Goal: Task Accomplishment & Management: Manage account settings

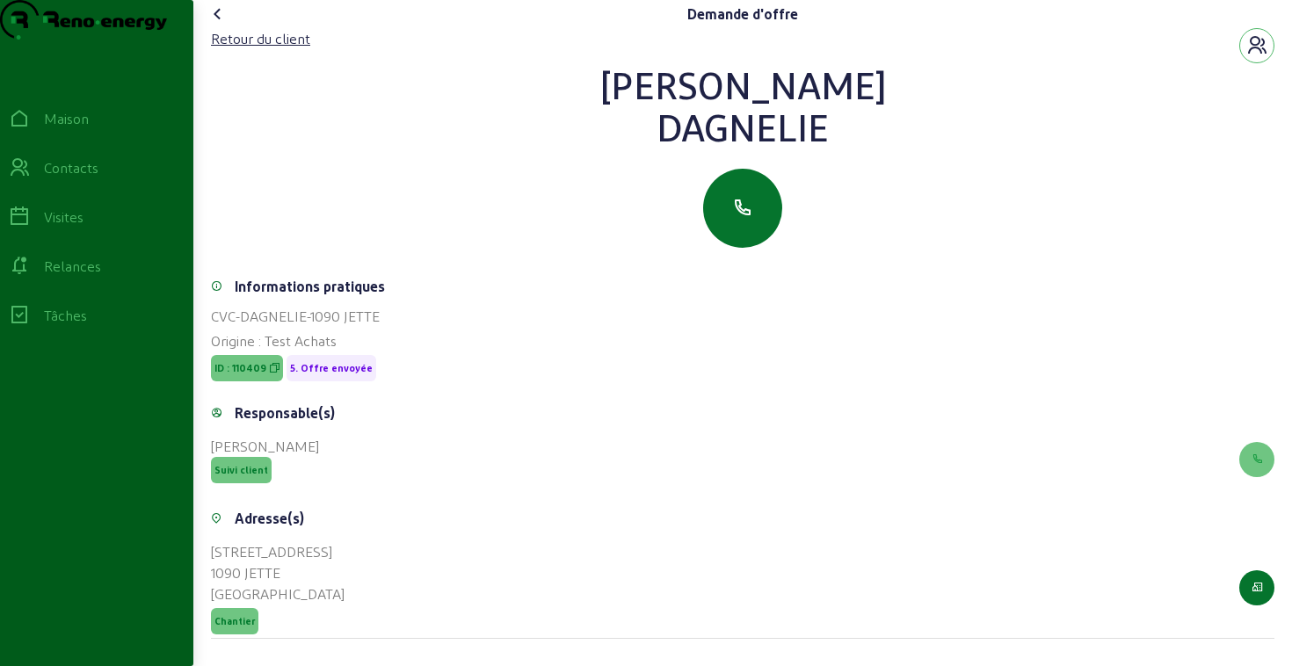
scroll to position [5, 0]
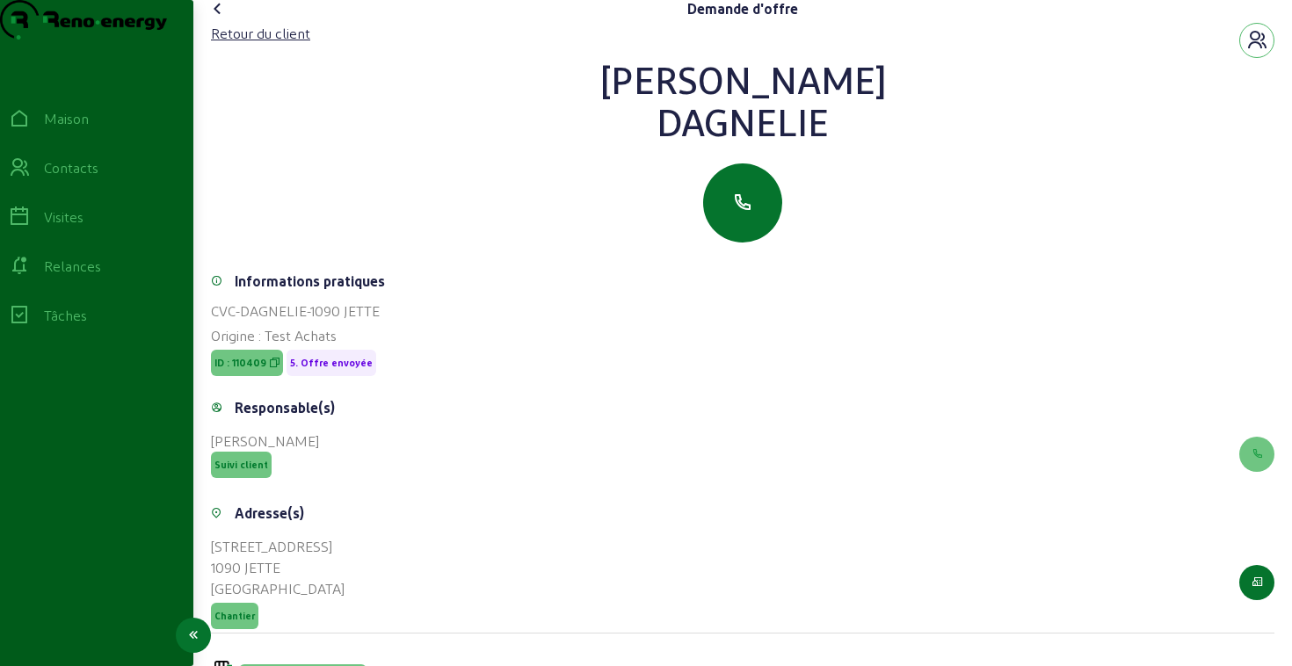
click at [86, 274] on font "Relances" at bounding box center [72, 265] width 57 height 17
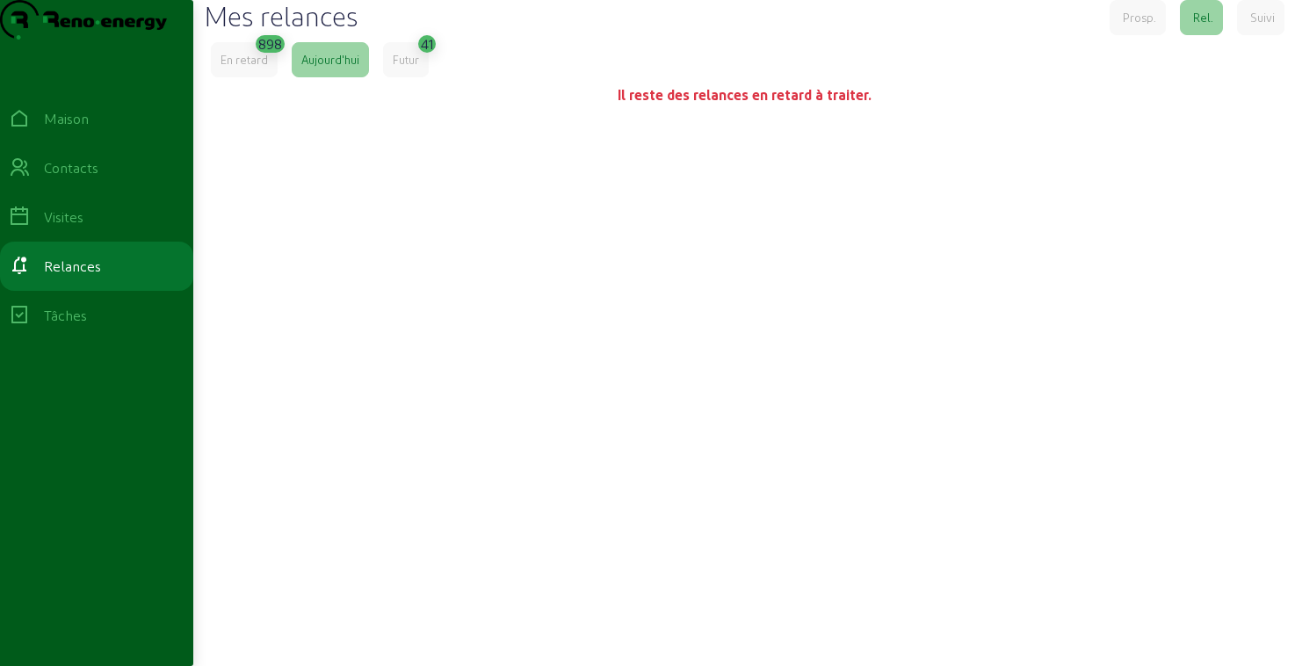
click at [406, 66] on font "Futur" at bounding box center [406, 59] width 26 height 13
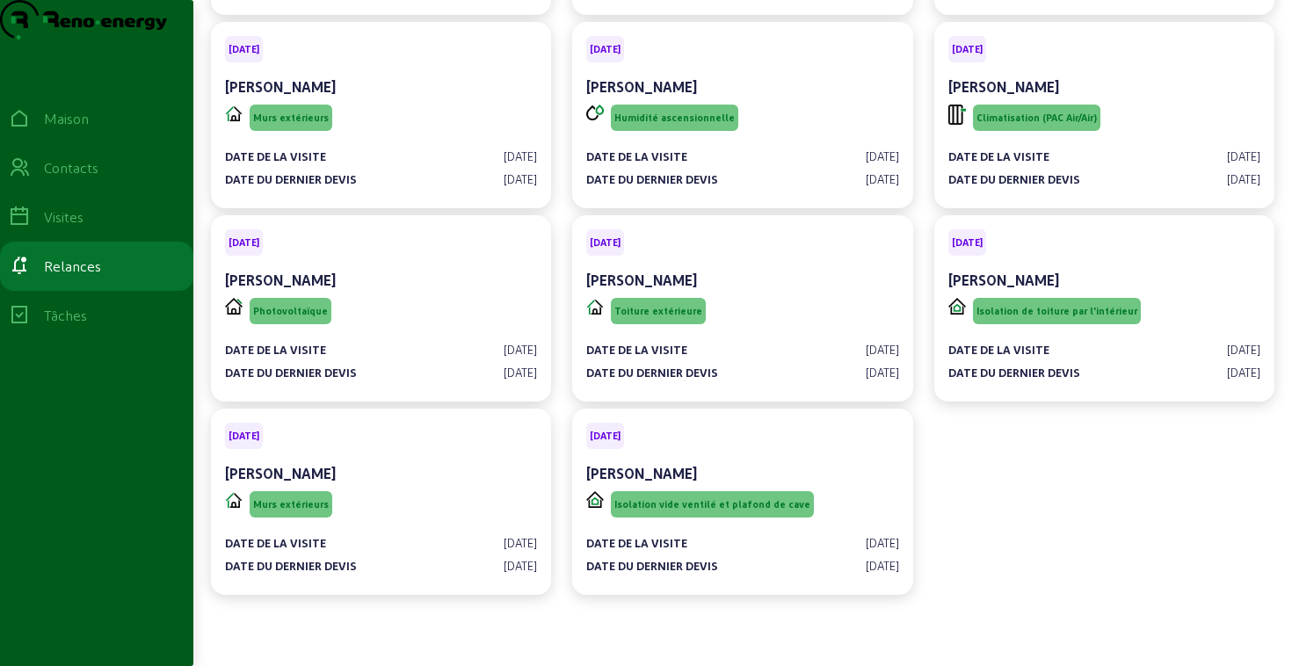
scroll to position [2227, 0]
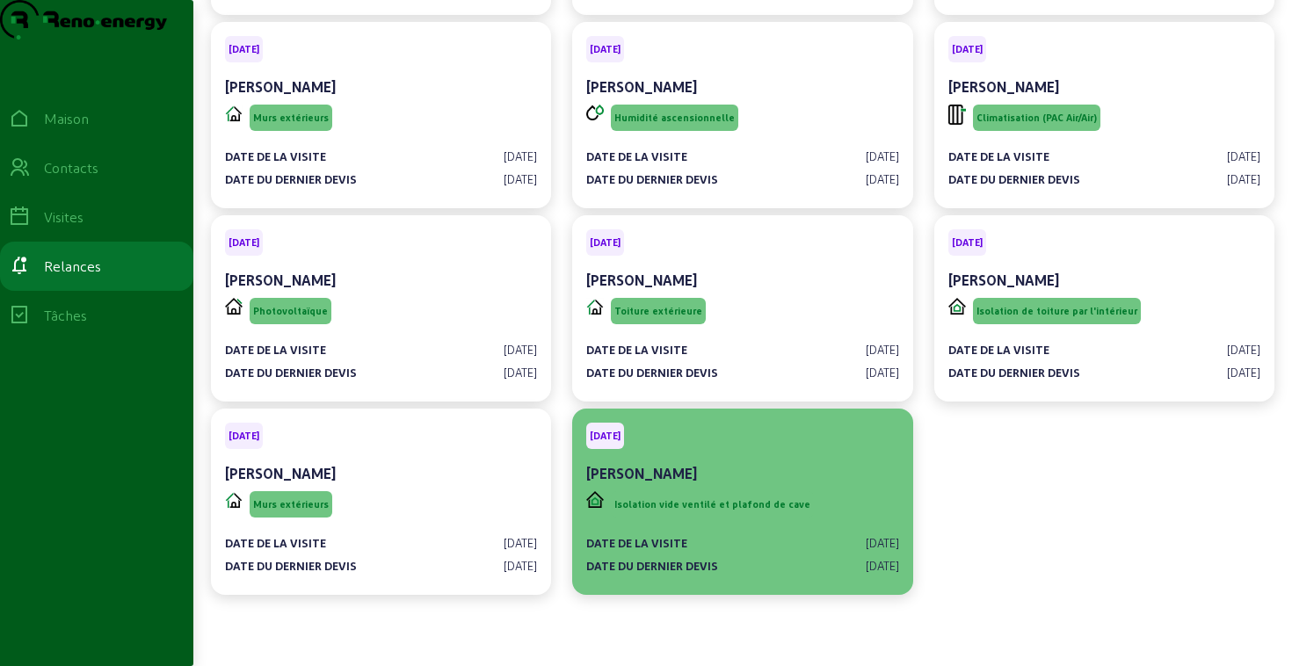
click at [726, 450] on div "[DATE] [PERSON_NAME]" at bounding box center [742, 455] width 312 height 65
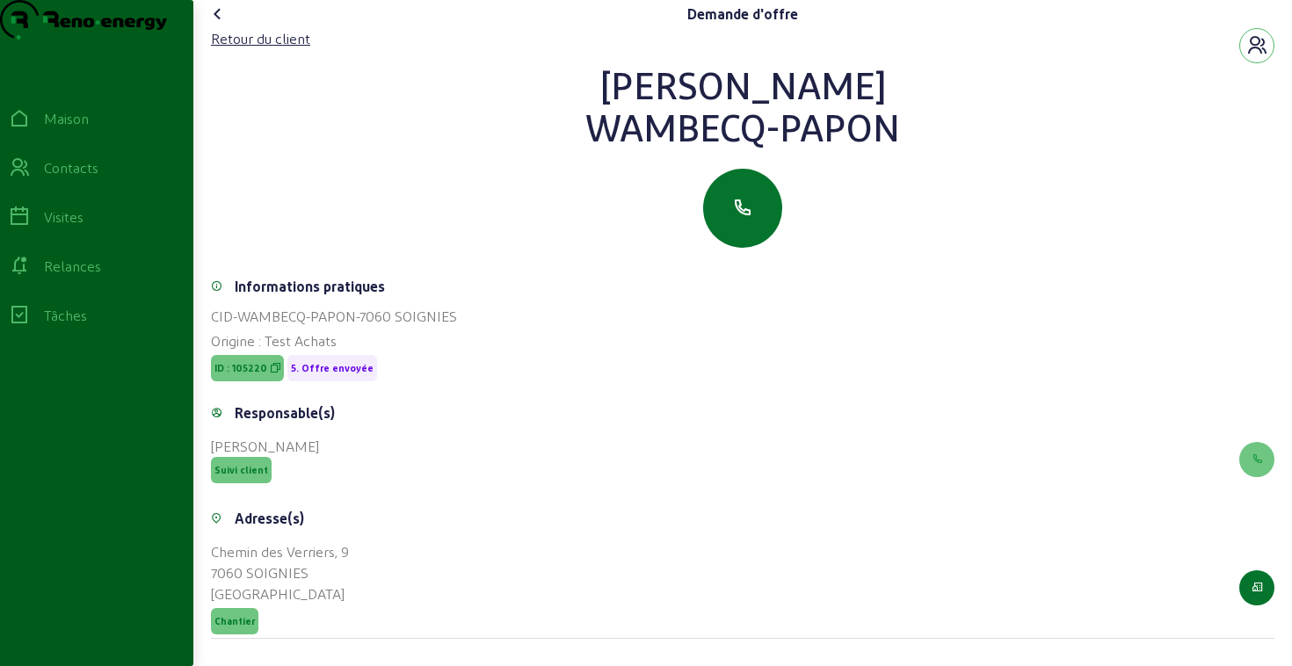
scroll to position [232, 0]
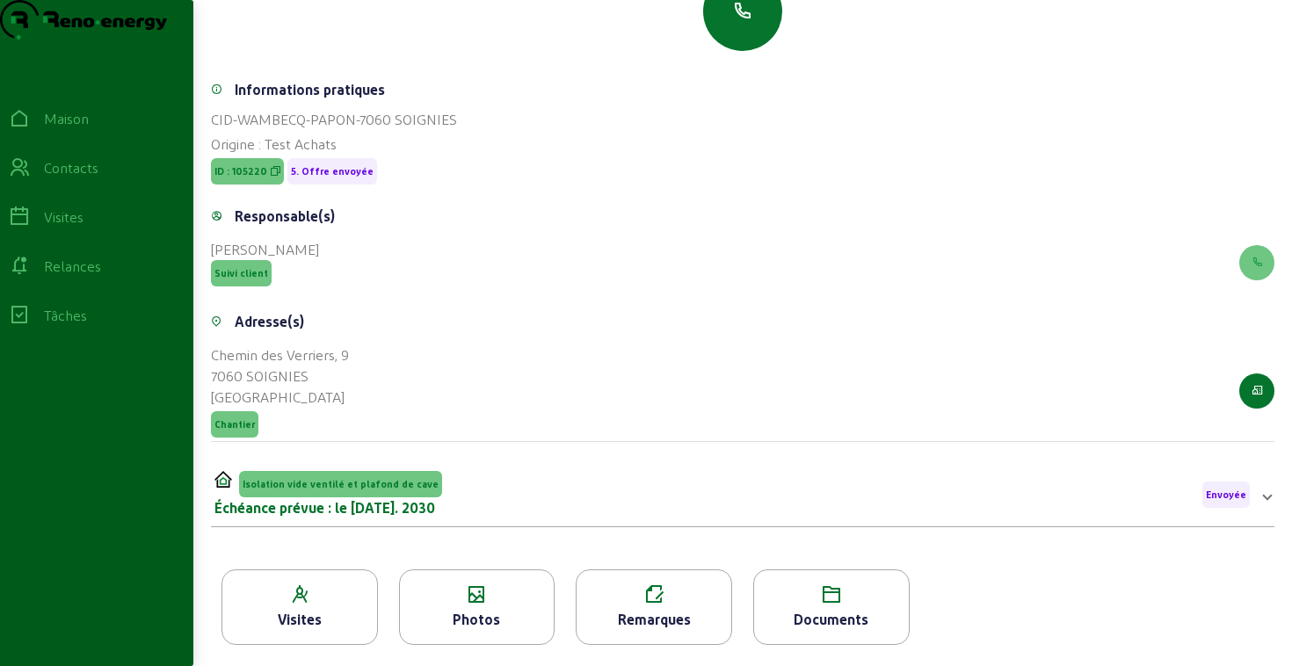
click at [484, 596] on icon at bounding box center [477, 594] width 155 height 21
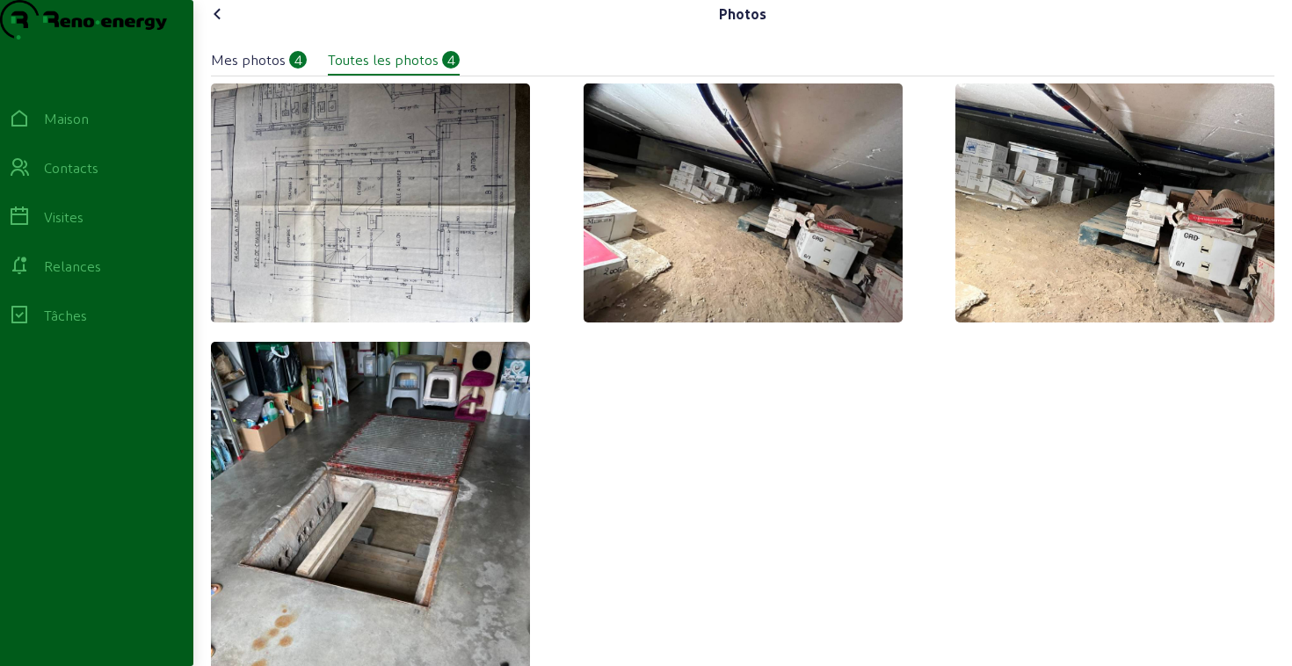
click at [219, 25] on icon at bounding box center [217, 14] width 21 height 21
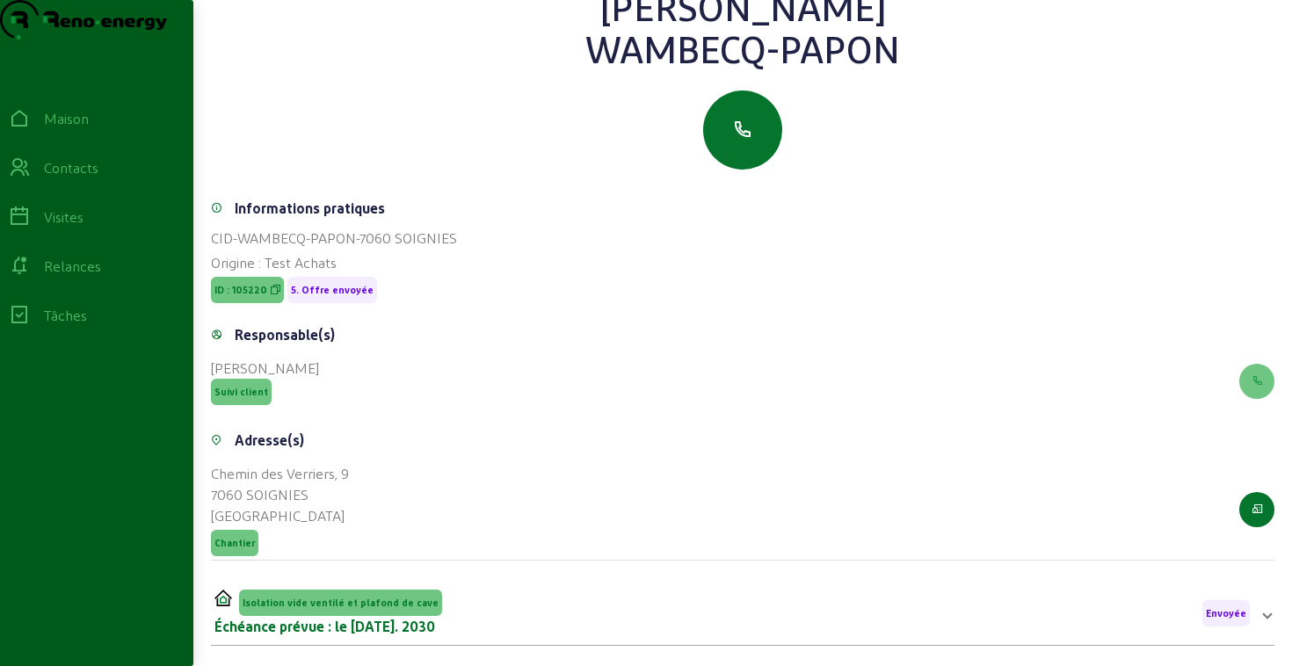
scroll to position [77, 0]
click at [750, 154] on button "button" at bounding box center [742, 130] width 79 height 79
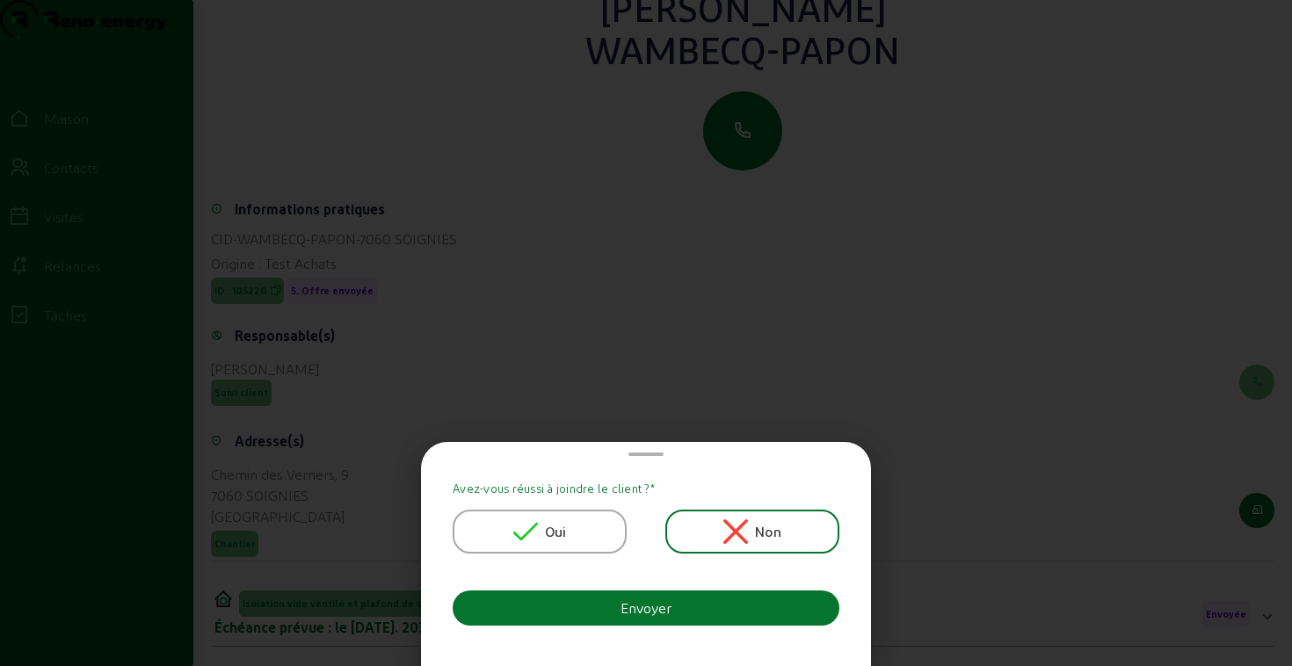
scroll to position [0, 0]
click at [564, 533] on font "Oui" at bounding box center [556, 531] width 22 height 17
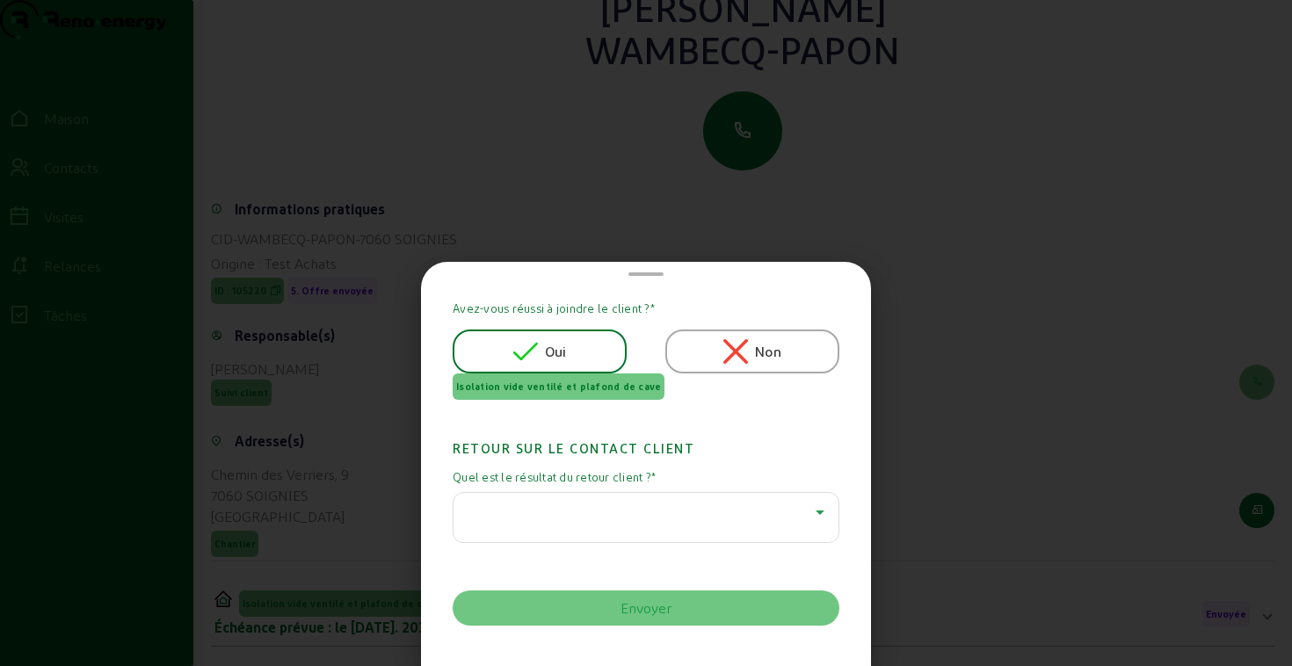
click at [709, 506] on div at bounding box center [641, 512] width 348 height 21
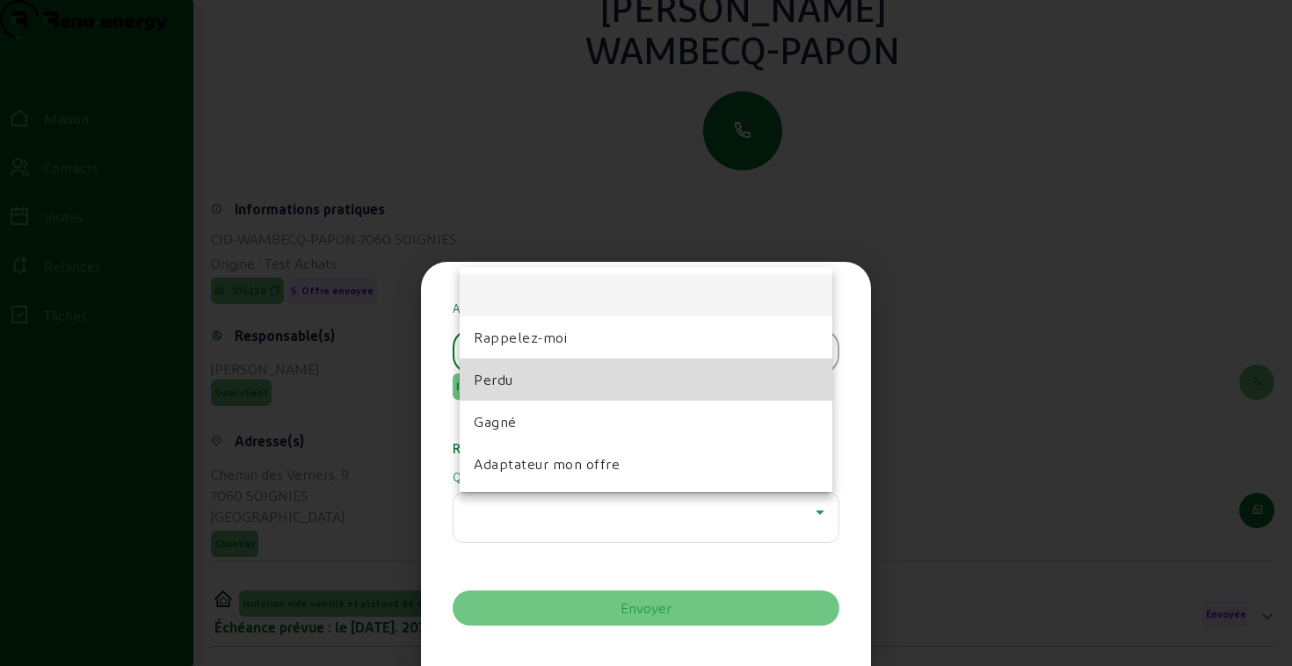
click at [561, 390] on mat-option "Perdu" at bounding box center [646, 380] width 373 height 42
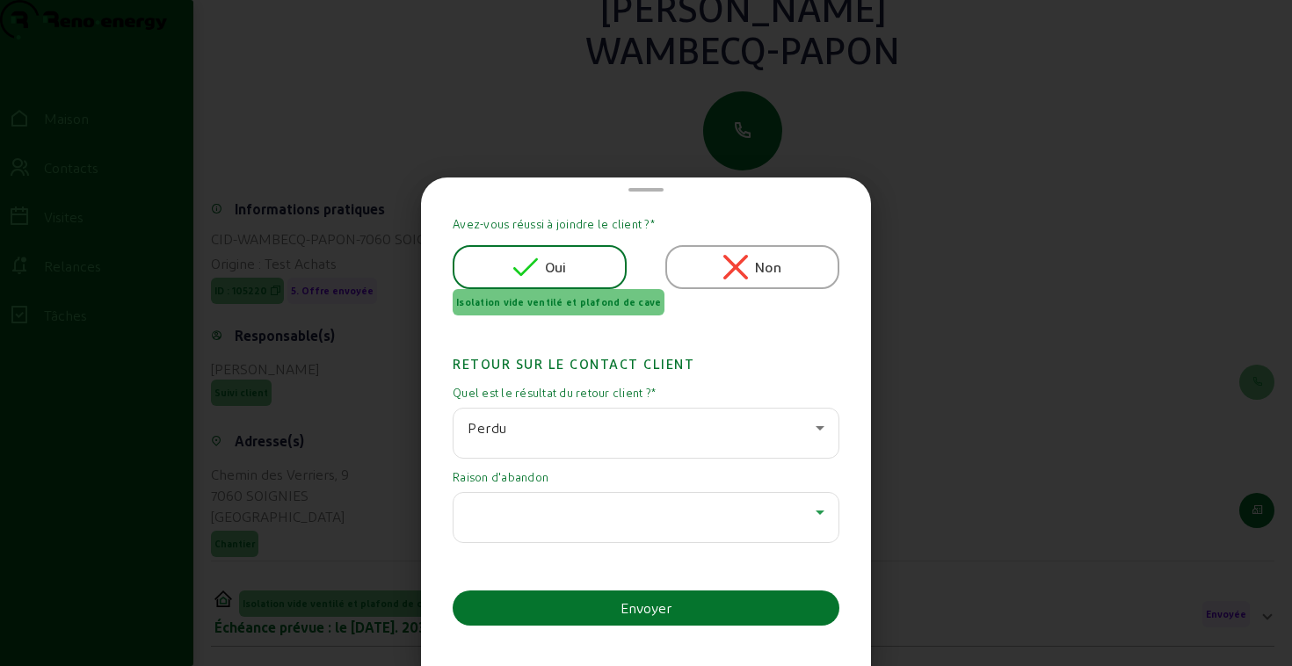
click at [583, 517] on div at bounding box center [641, 512] width 348 height 21
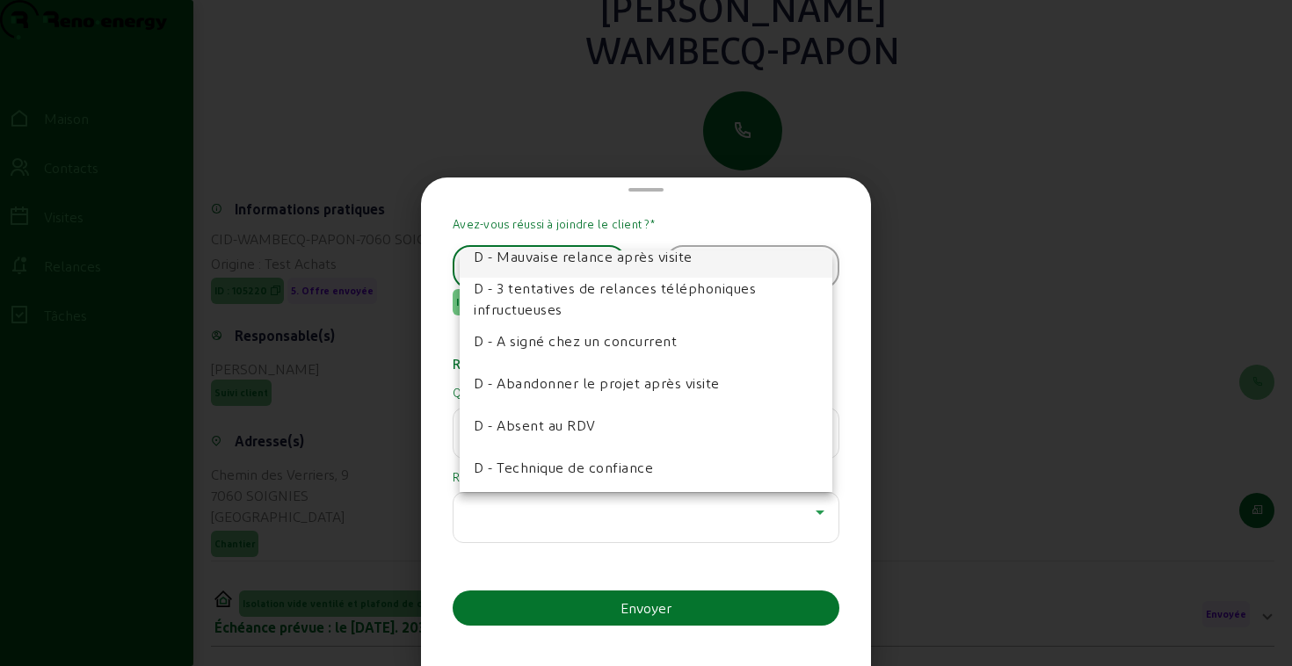
scroll to position [116, 0]
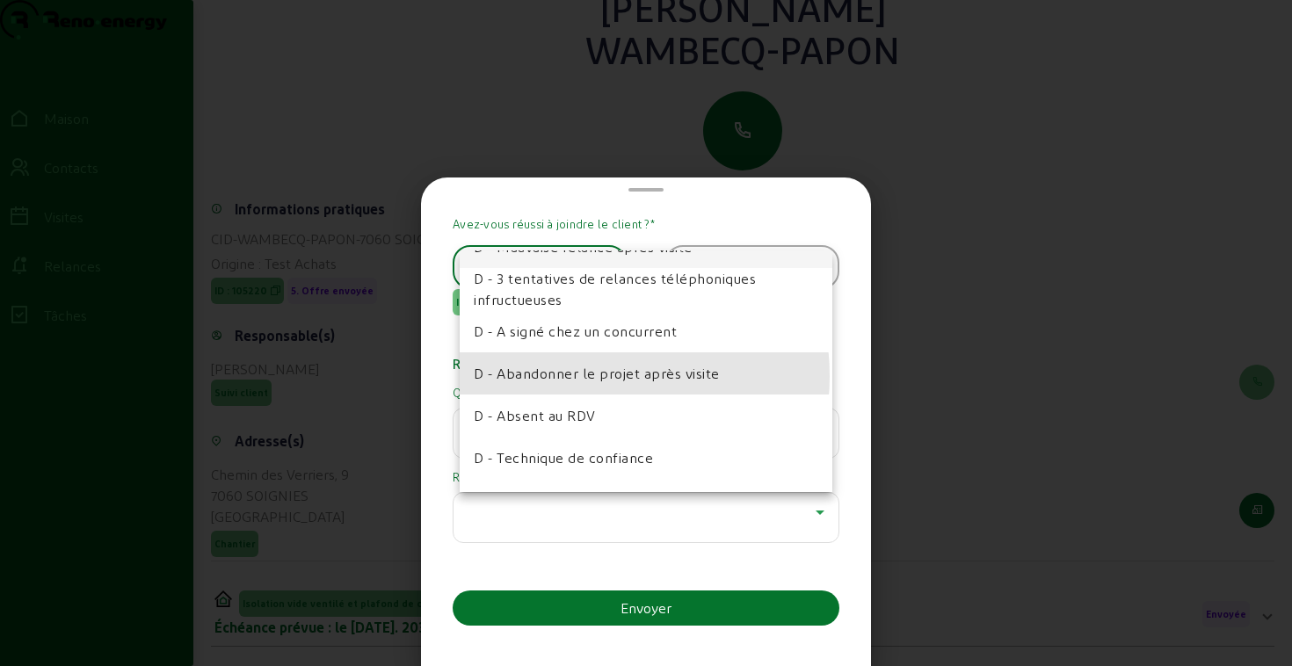
click at [573, 376] on font "D - Abandonner le projet après visite" at bounding box center [597, 373] width 246 height 17
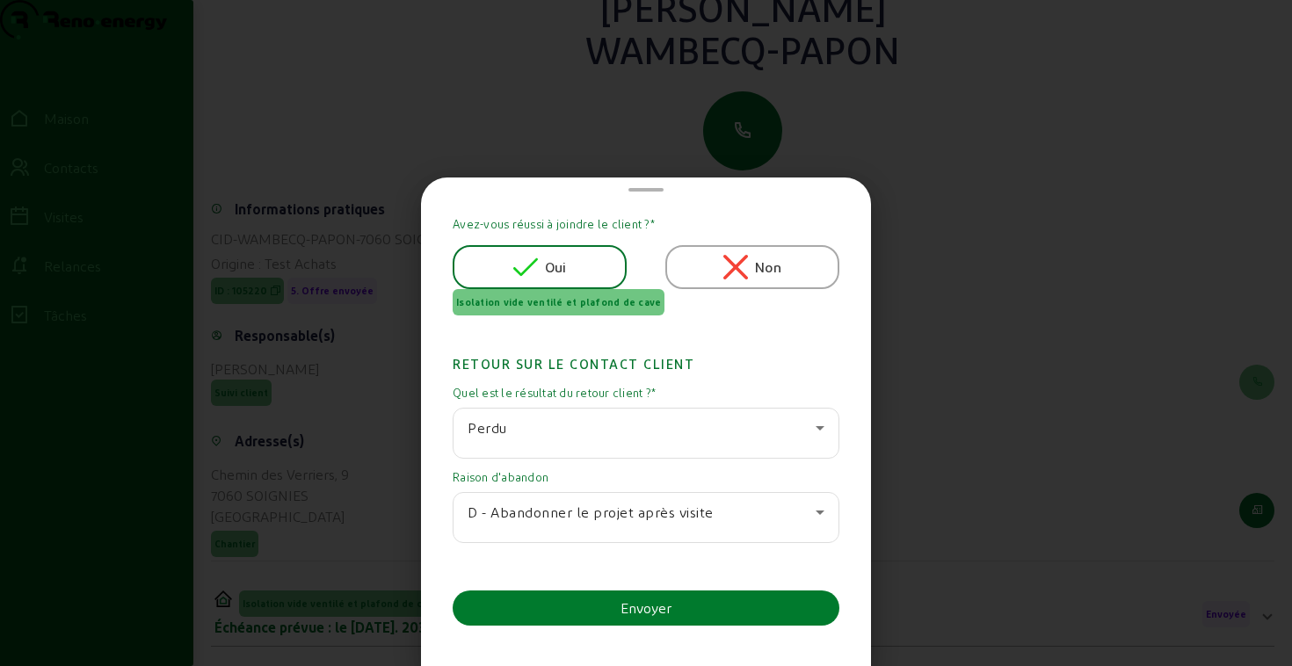
click at [575, 612] on button "Envoyer" at bounding box center [646, 607] width 387 height 35
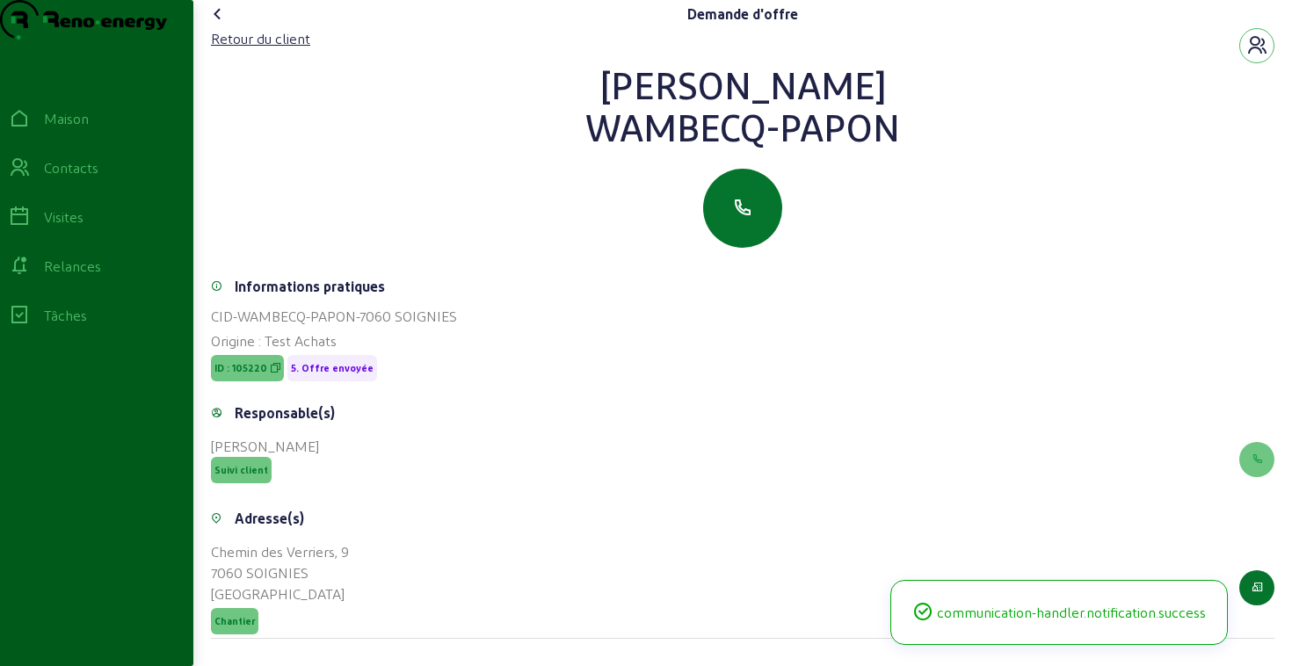
scroll to position [77, 0]
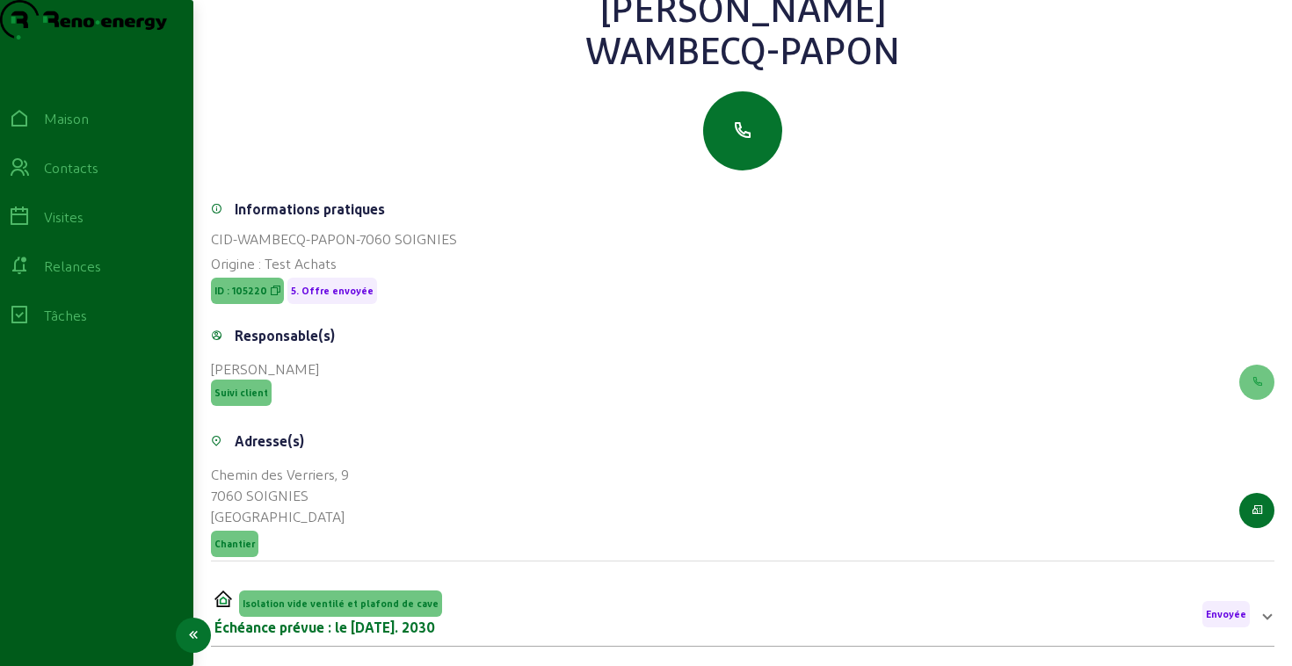
click at [85, 274] on font "Relances" at bounding box center [72, 265] width 57 height 17
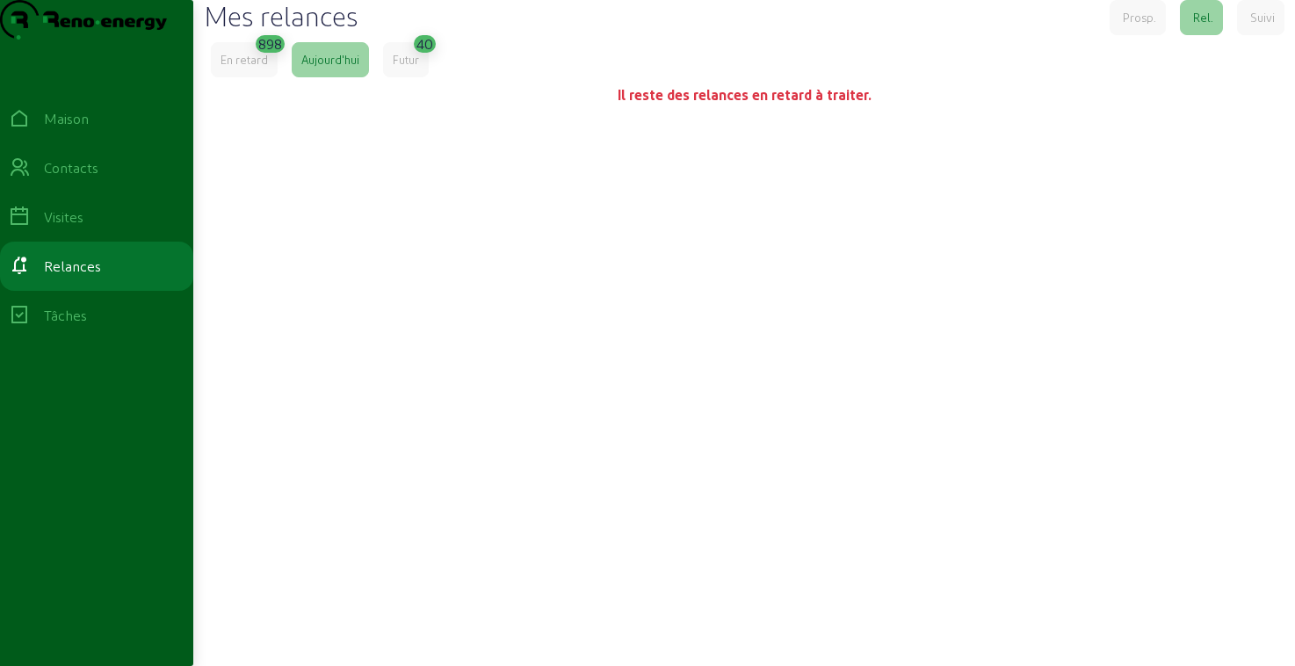
click at [423, 54] on div "40" at bounding box center [424, 42] width 17 height 25
click at [406, 77] on div "Futur" at bounding box center [406, 59] width 46 height 35
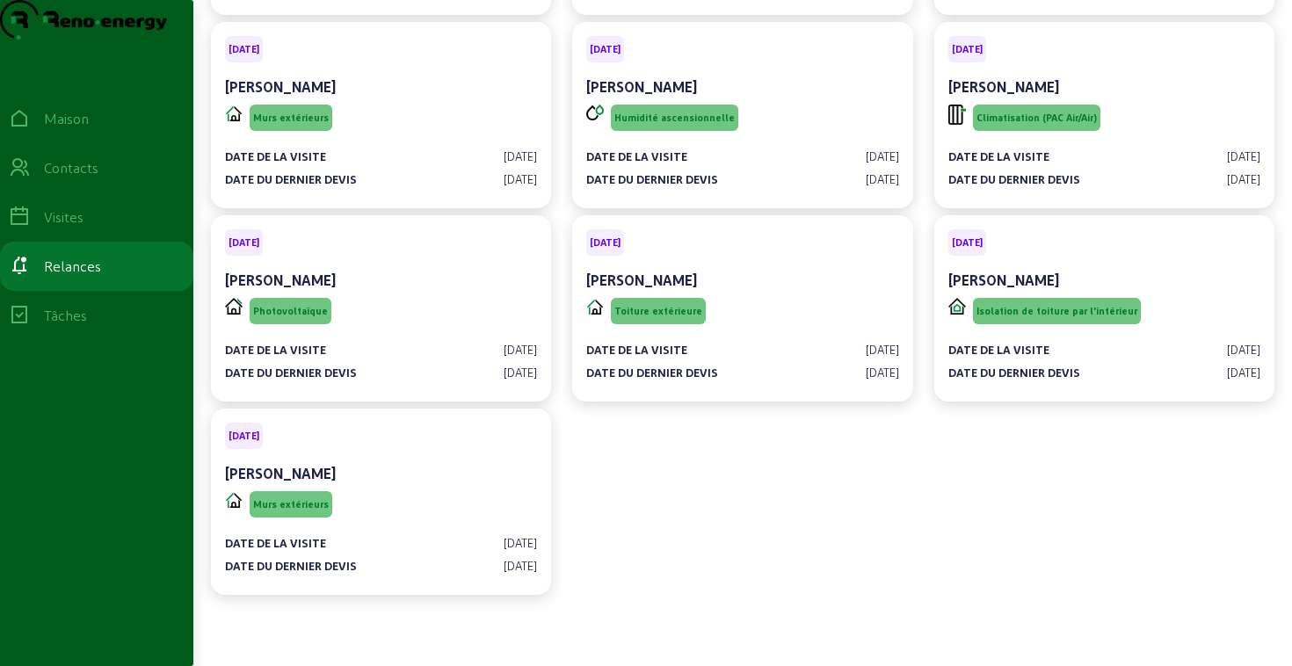
scroll to position [2227, 0]
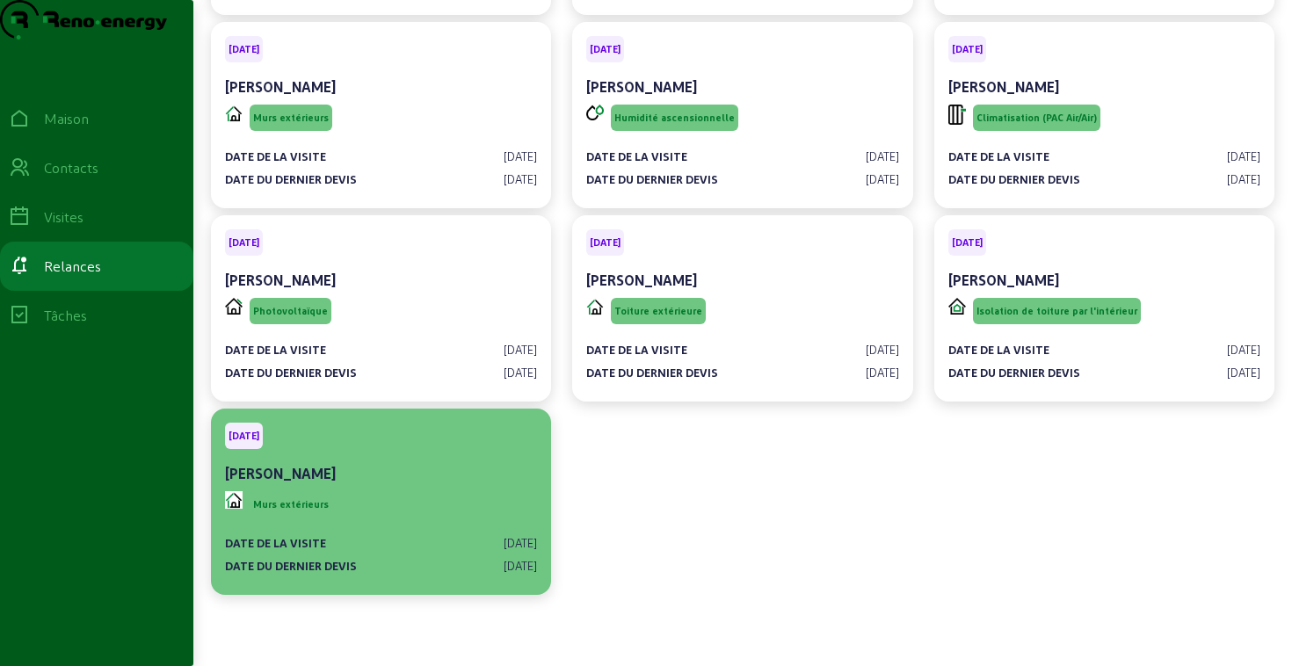
click at [470, 470] on div "[PERSON_NAME]" at bounding box center [381, 473] width 312 height 21
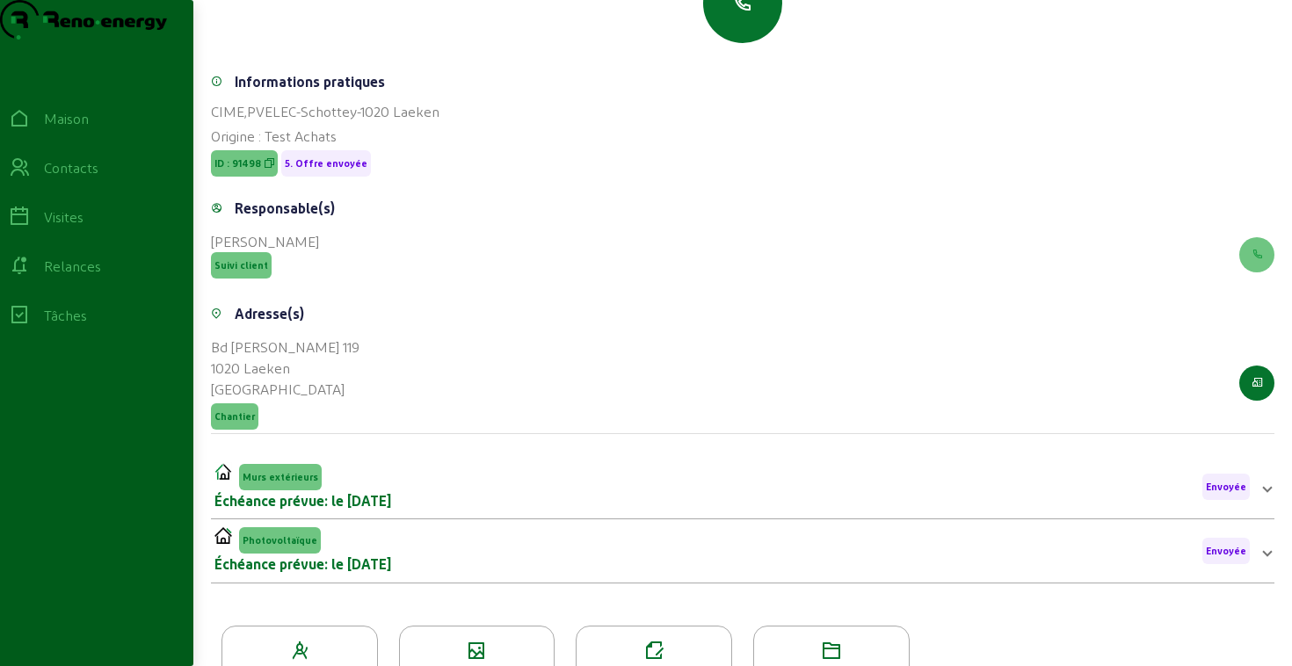
scroll to position [296, 0]
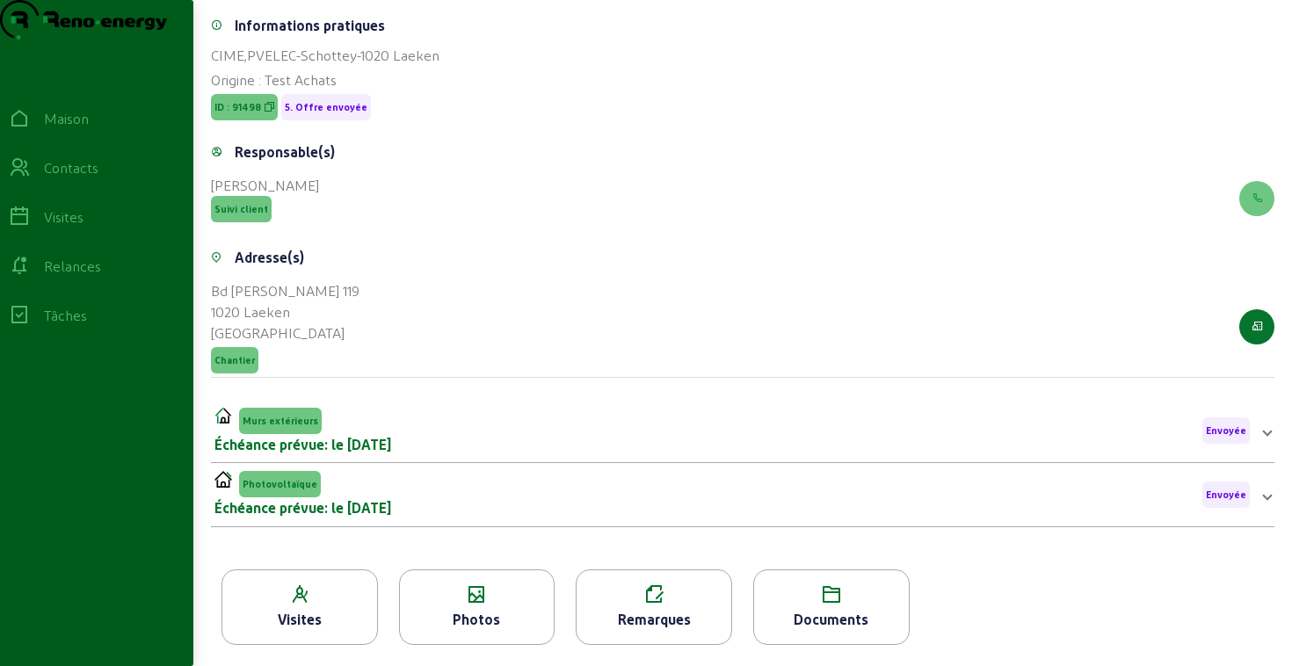
click at [456, 594] on icon at bounding box center [477, 594] width 155 height 21
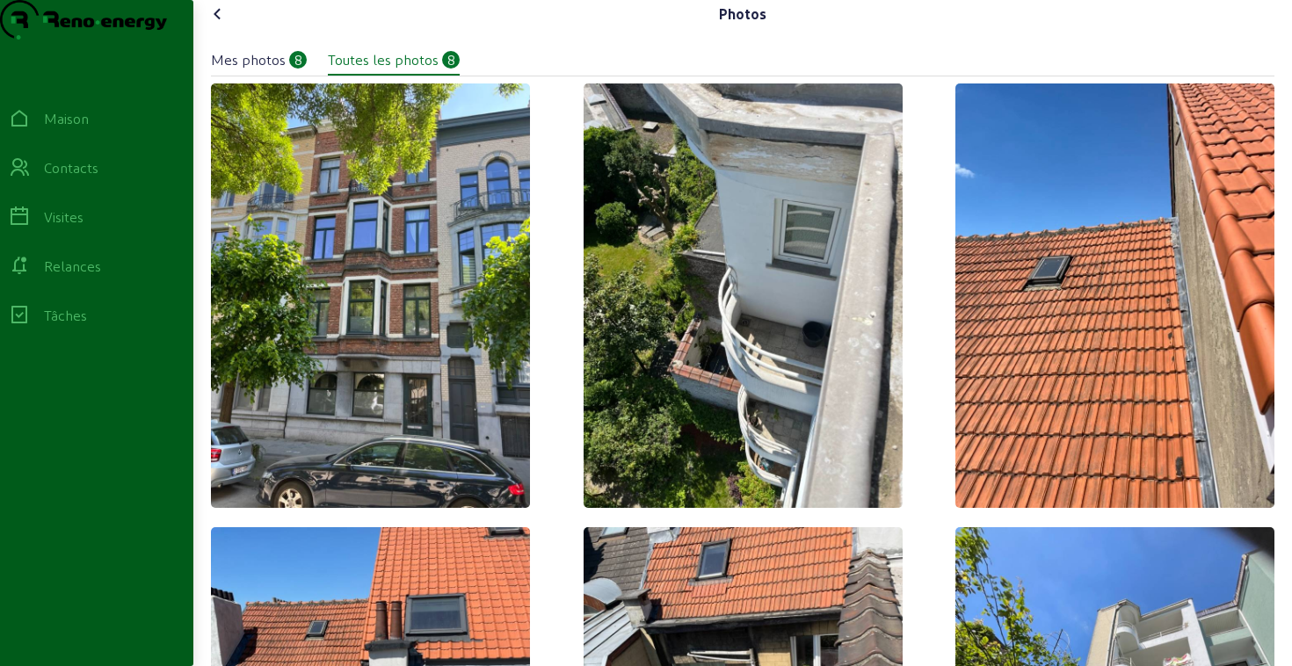
click at [221, 25] on icon at bounding box center [217, 14] width 21 height 21
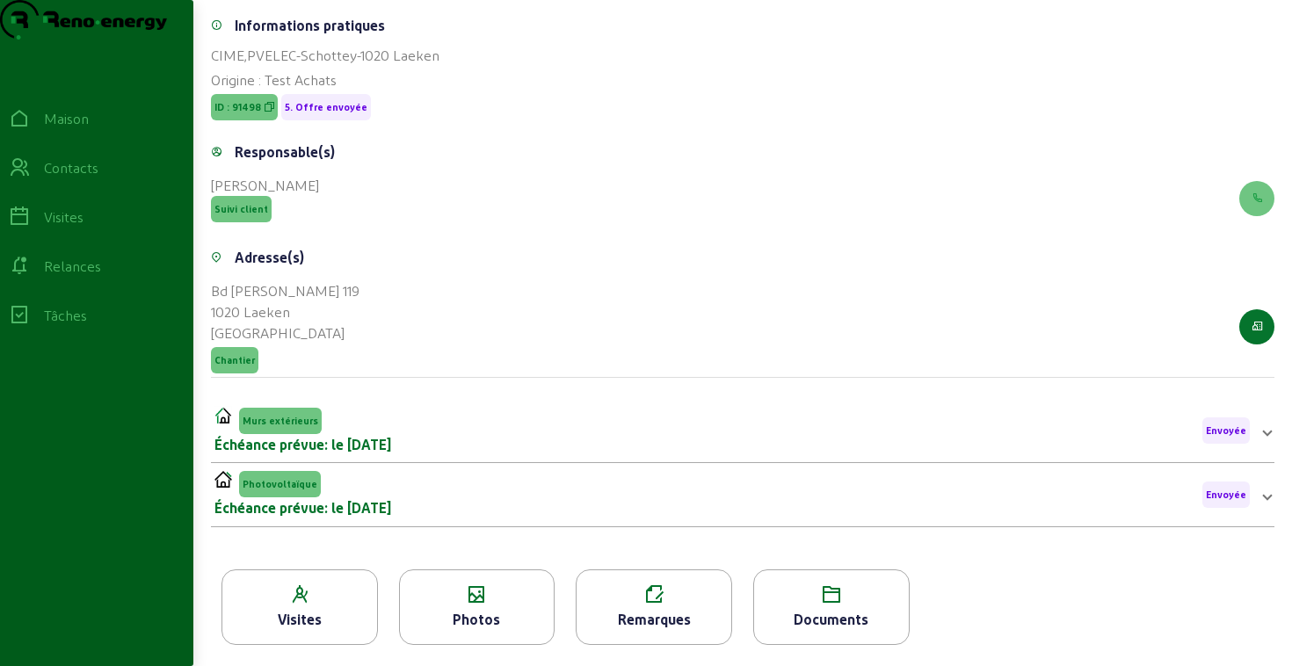
scroll to position [296, 0]
click at [802, 619] on font "Documents" at bounding box center [830, 619] width 75 height 17
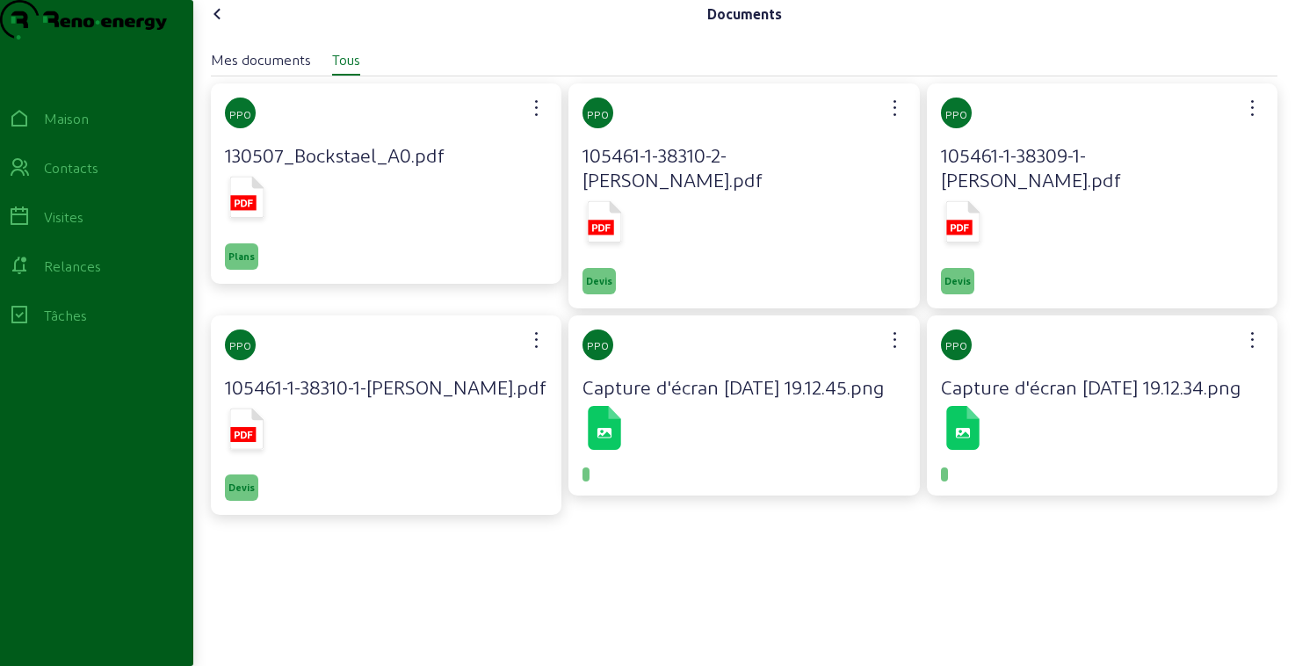
click at [605, 234] on rect at bounding box center [601, 227] width 25 height 15
click at [223, 25] on icon at bounding box center [217, 14] width 21 height 21
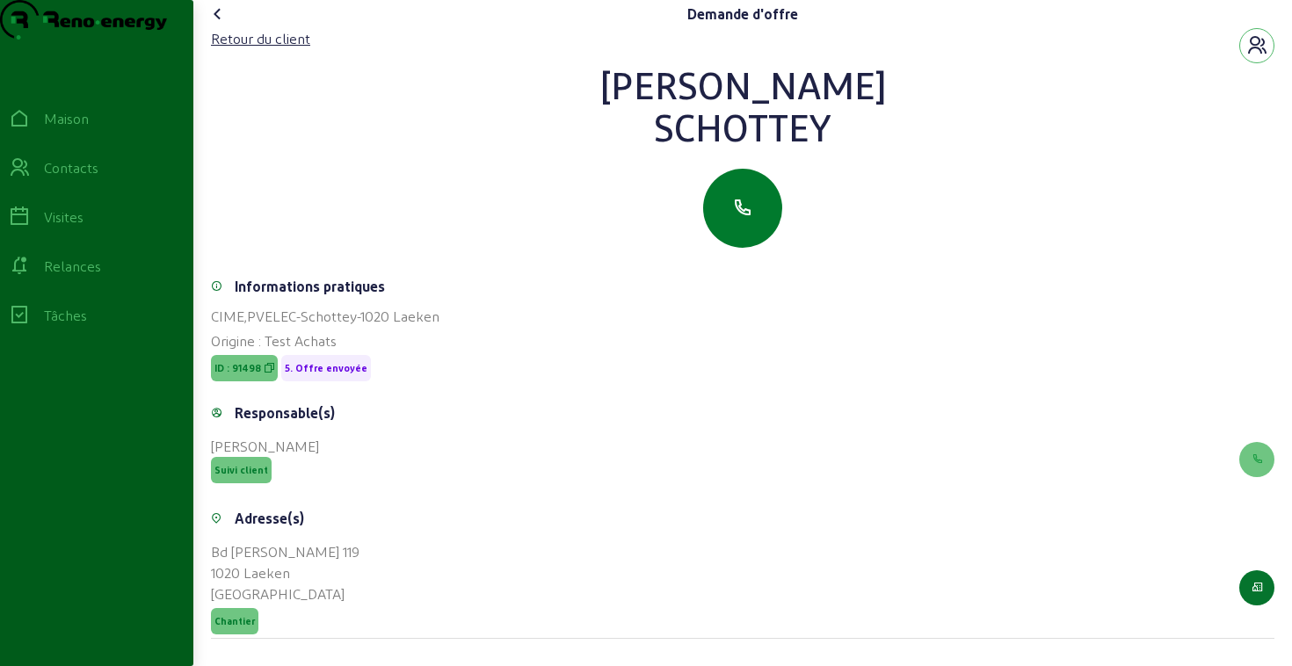
click at [745, 228] on button "button" at bounding box center [742, 208] width 79 height 79
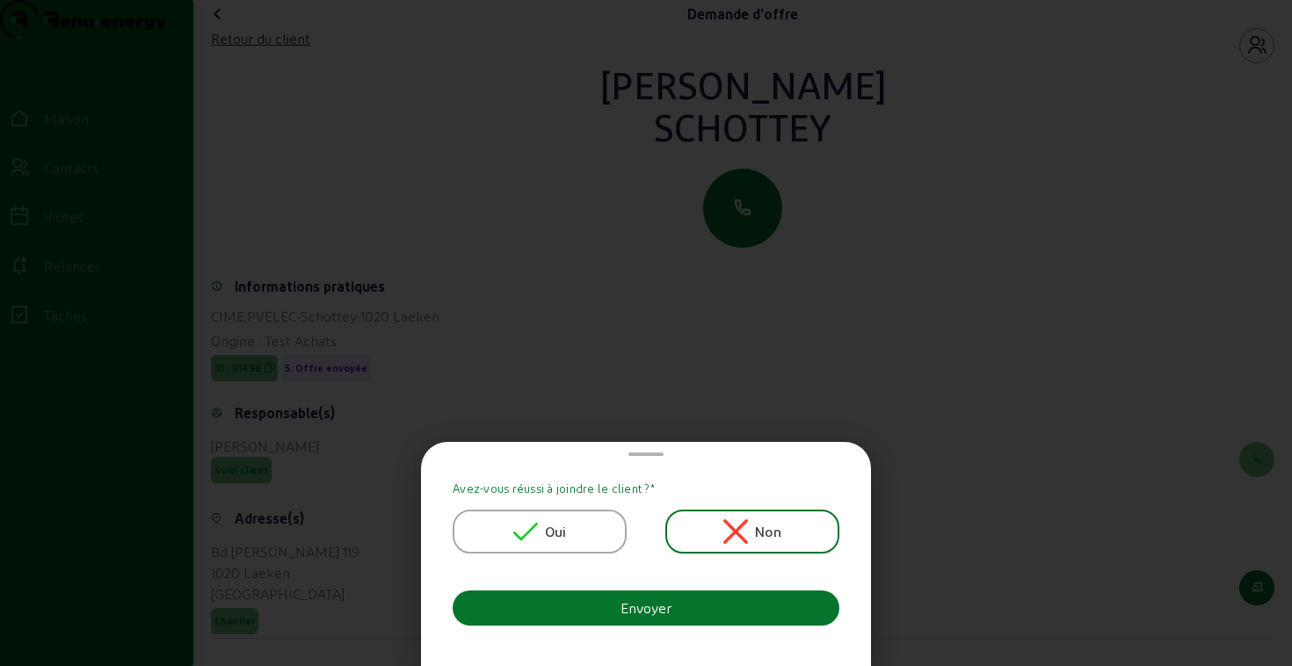
click at [541, 540] on div "Oui" at bounding box center [540, 531] width 54 height 25
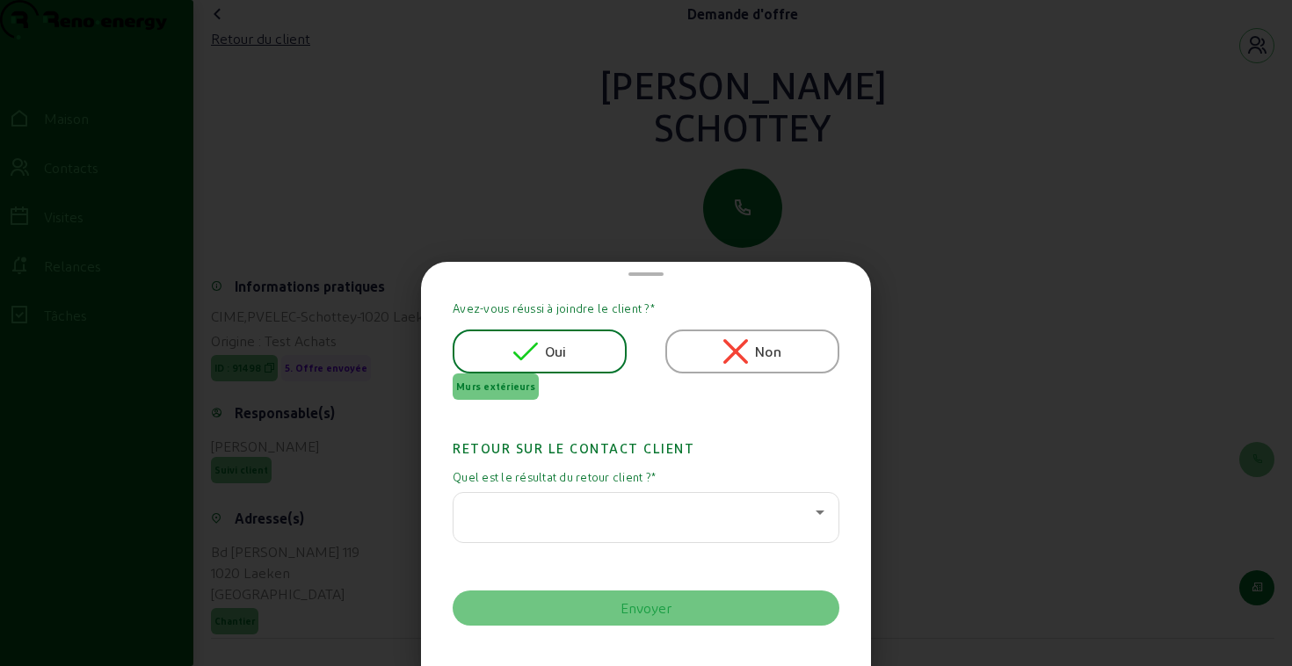
click at [556, 526] on div at bounding box center [645, 517] width 357 height 49
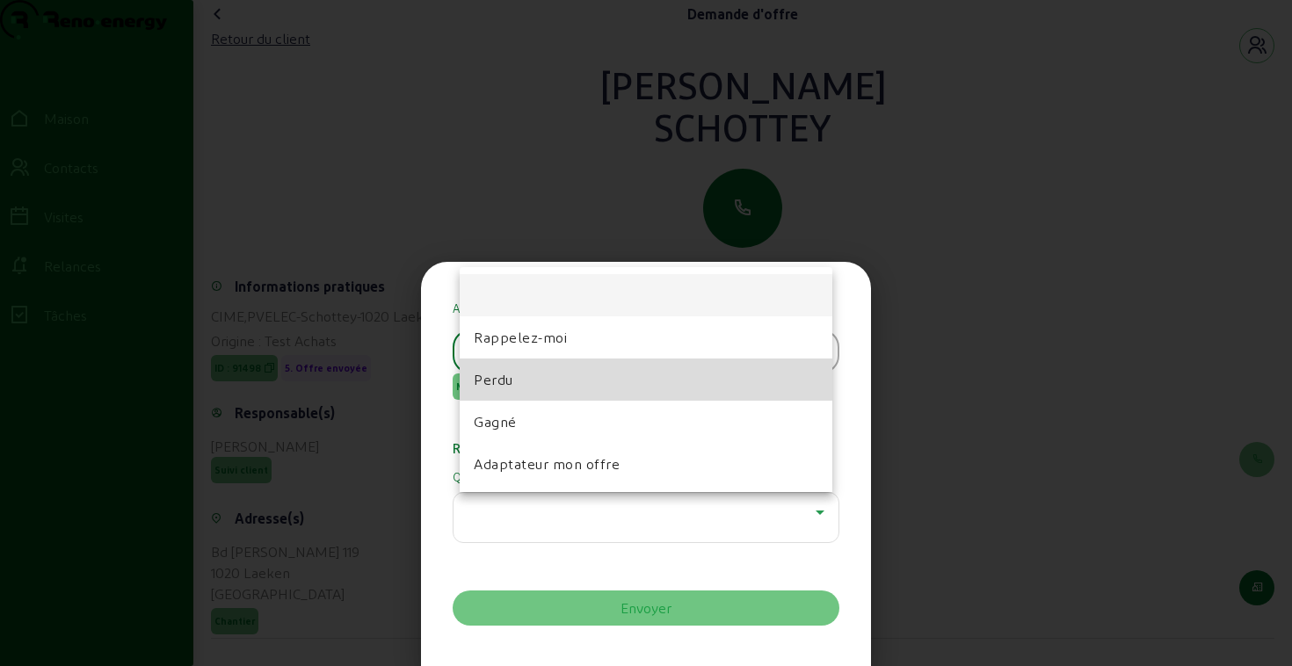
click at [526, 378] on mat-option "Perdu" at bounding box center [646, 380] width 373 height 42
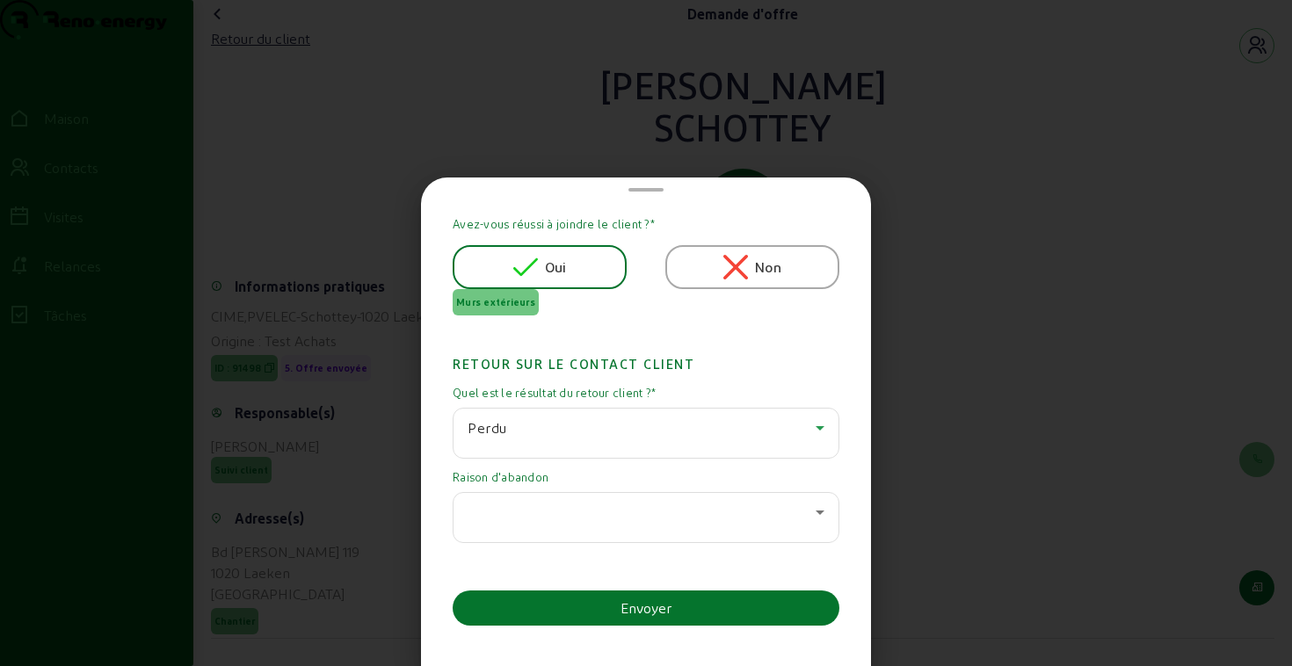
click at [538, 510] on div at bounding box center [641, 512] width 348 height 21
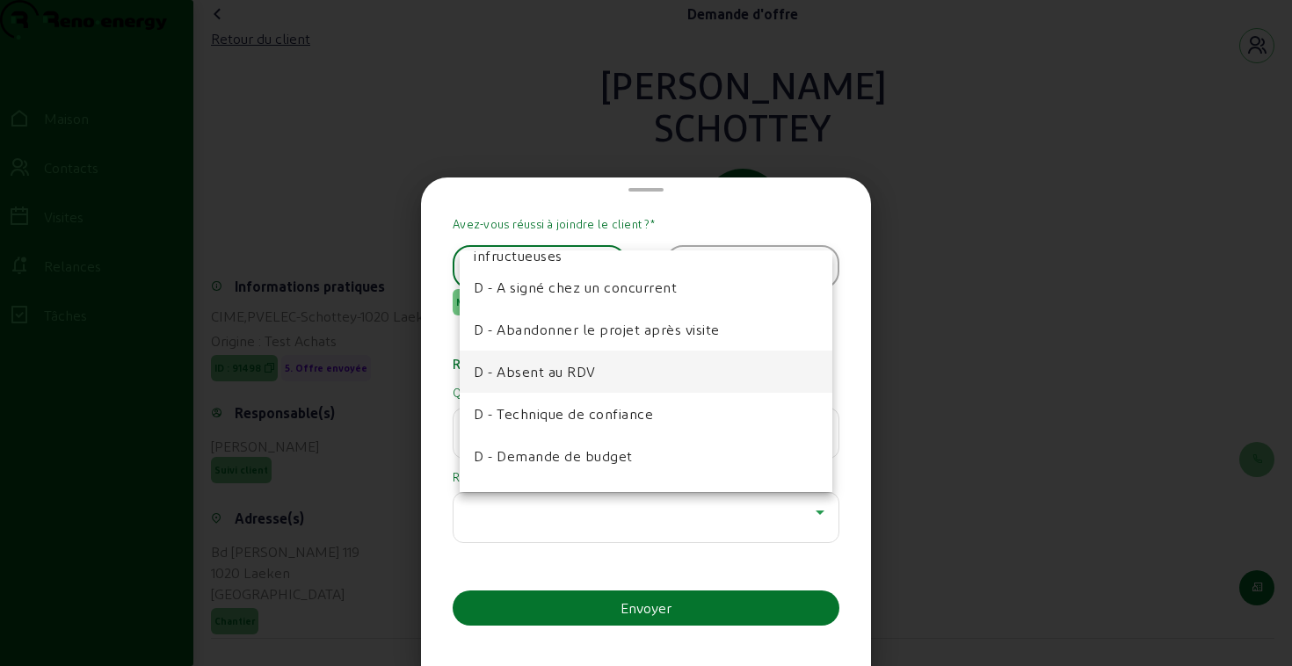
scroll to position [163, 0]
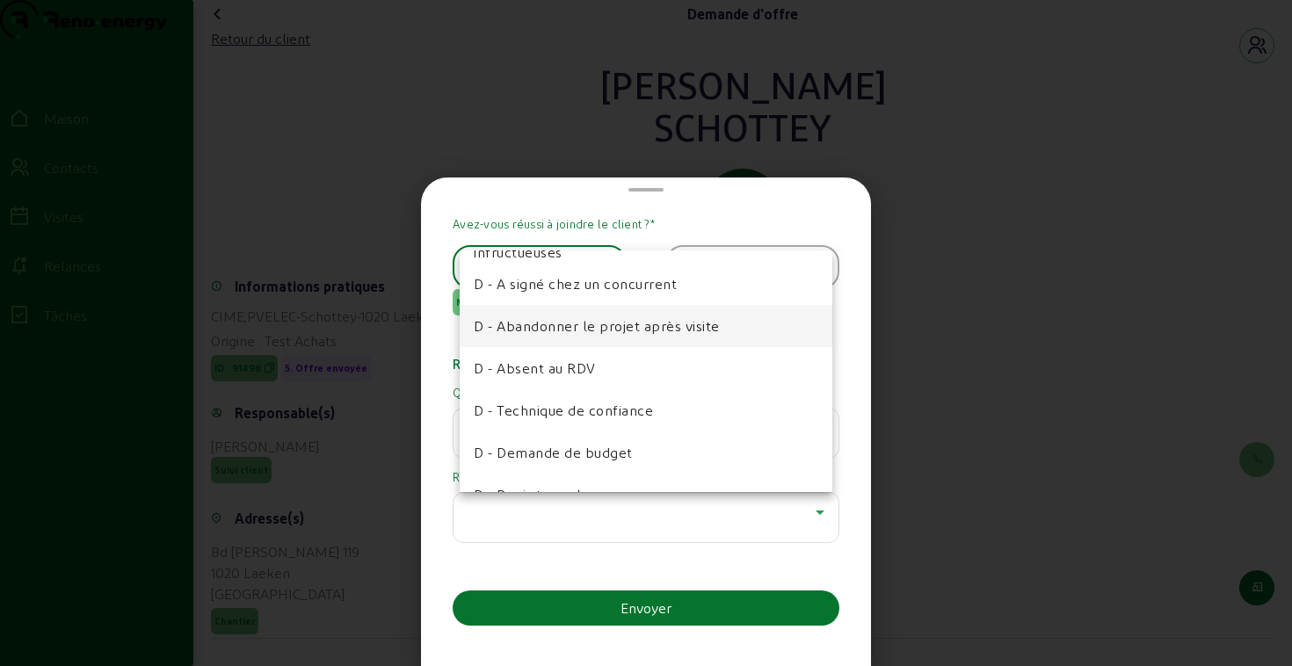
click at [575, 337] on mat-option "D - Abandonner le projet après visite" at bounding box center [646, 326] width 373 height 42
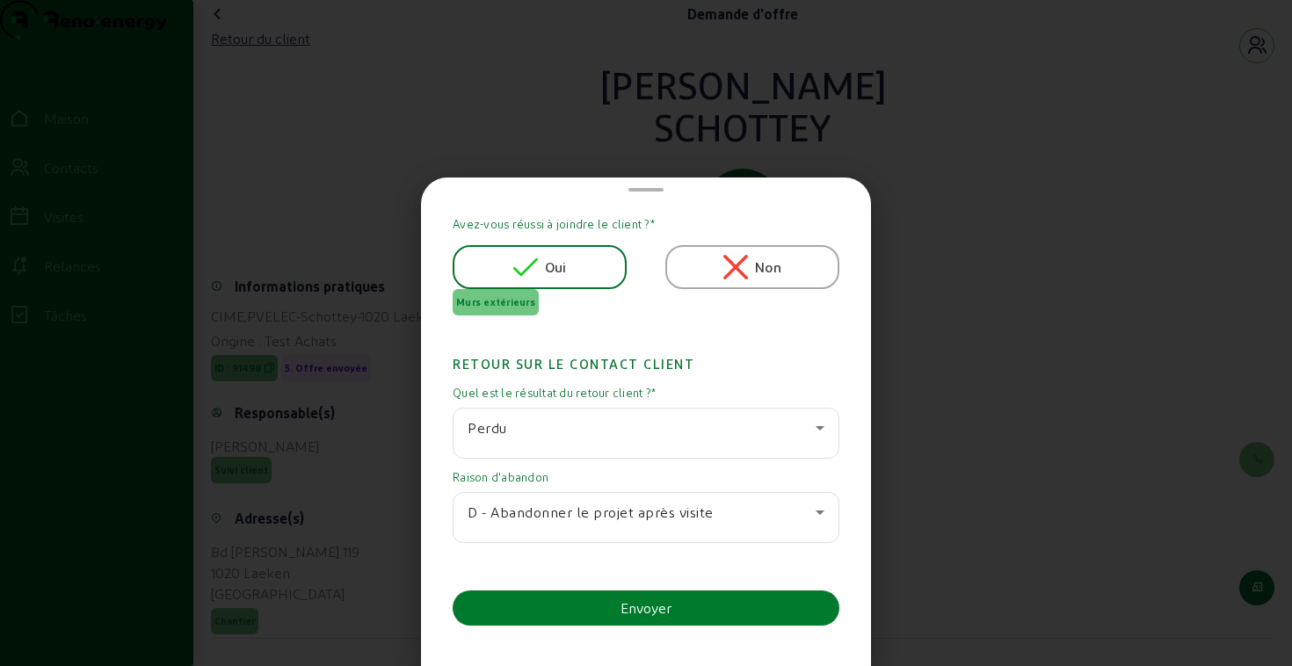
click at [548, 608] on button "Envoyer" at bounding box center [646, 607] width 387 height 35
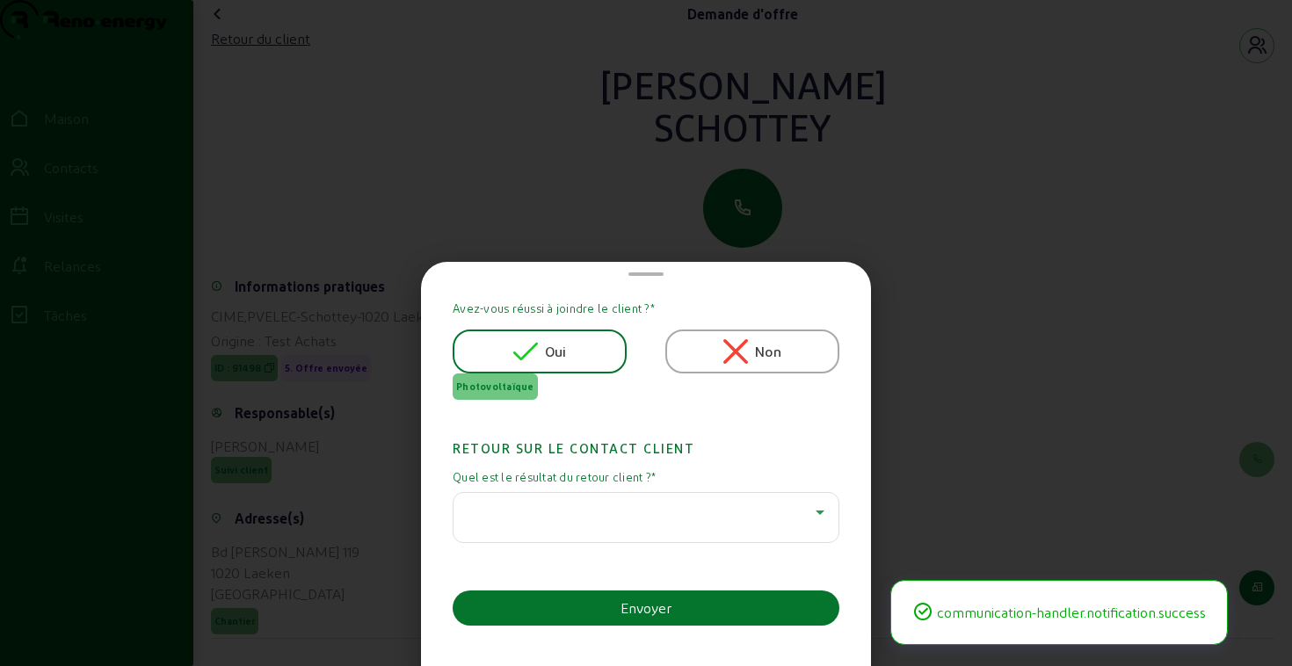
click at [553, 507] on div at bounding box center [641, 512] width 348 height 21
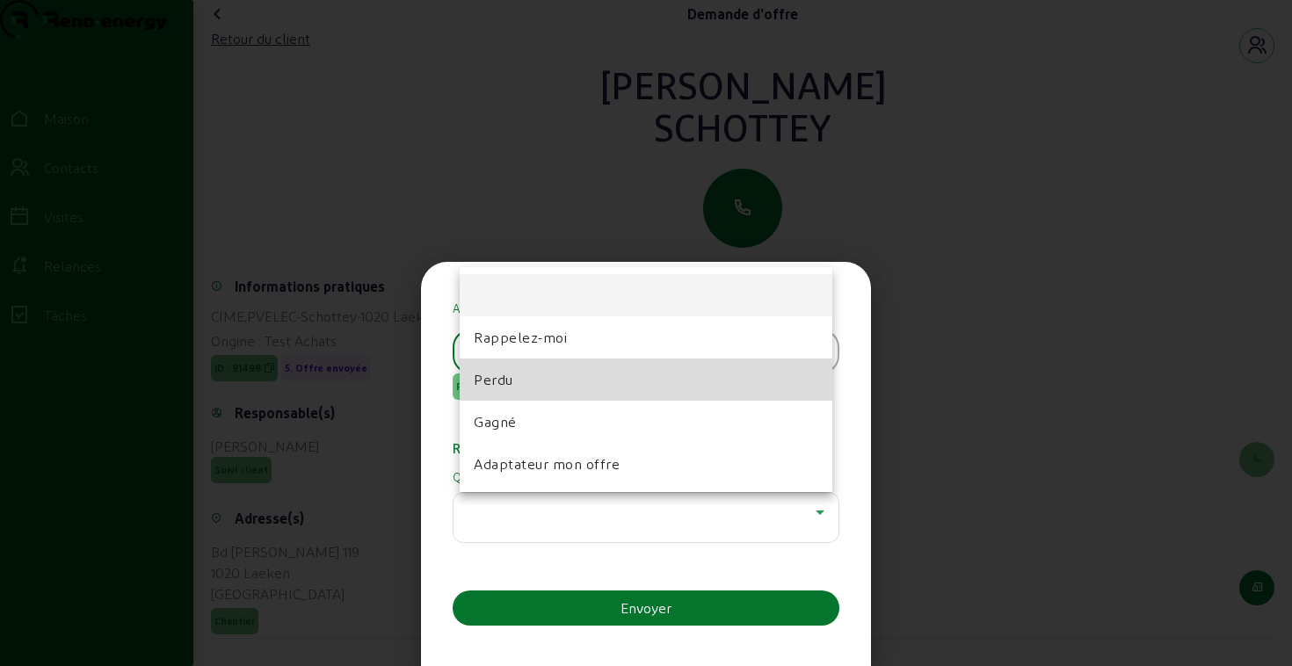
click at [537, 380] on mat-option "Perdu" at bounding box center [646, 380] width 373 height 42
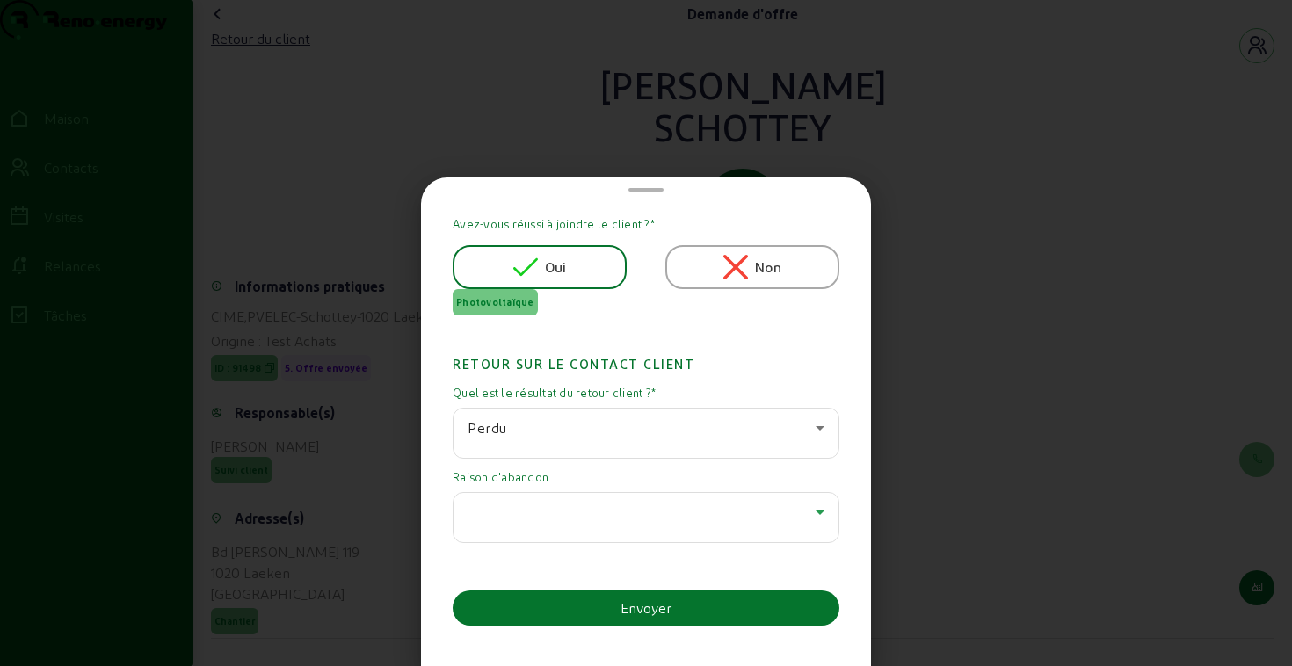
click at [548, 513] on div at bounding box center [641, 512] width 348 height 21
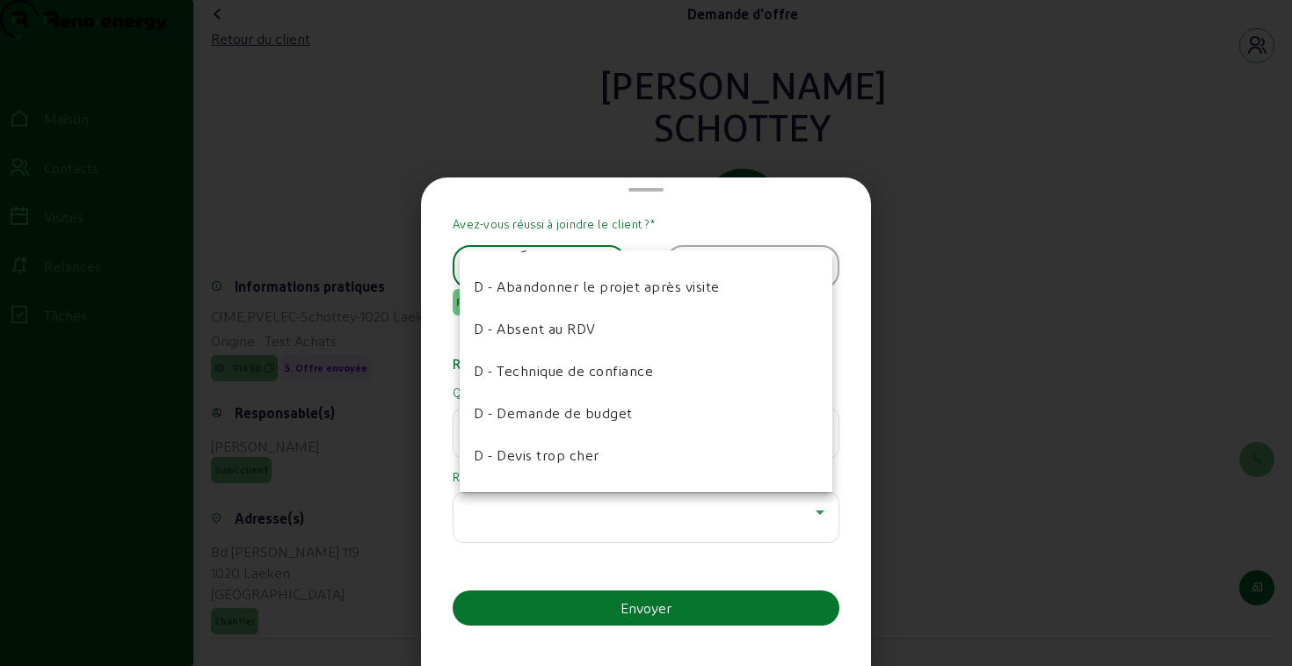
scroll to position [207, 0]
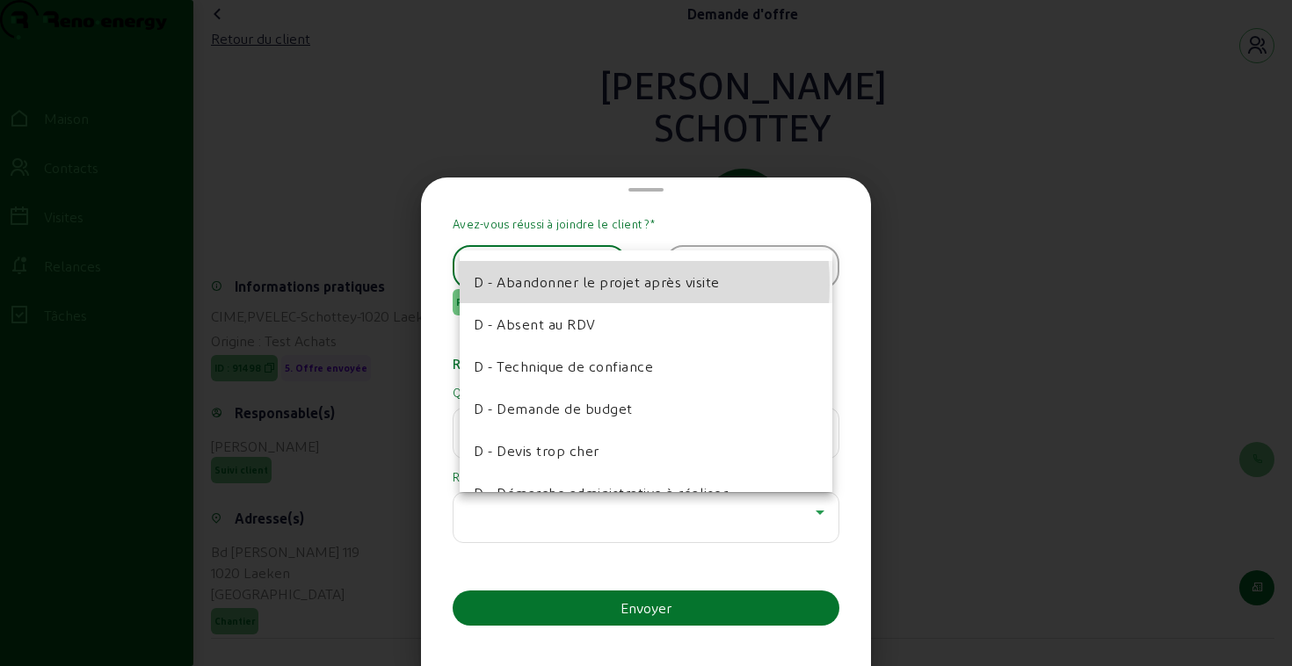
click at [569, 285] on font "D - Abandonner le projet après visite" at bounding box center [597, 281] width 246 height 17
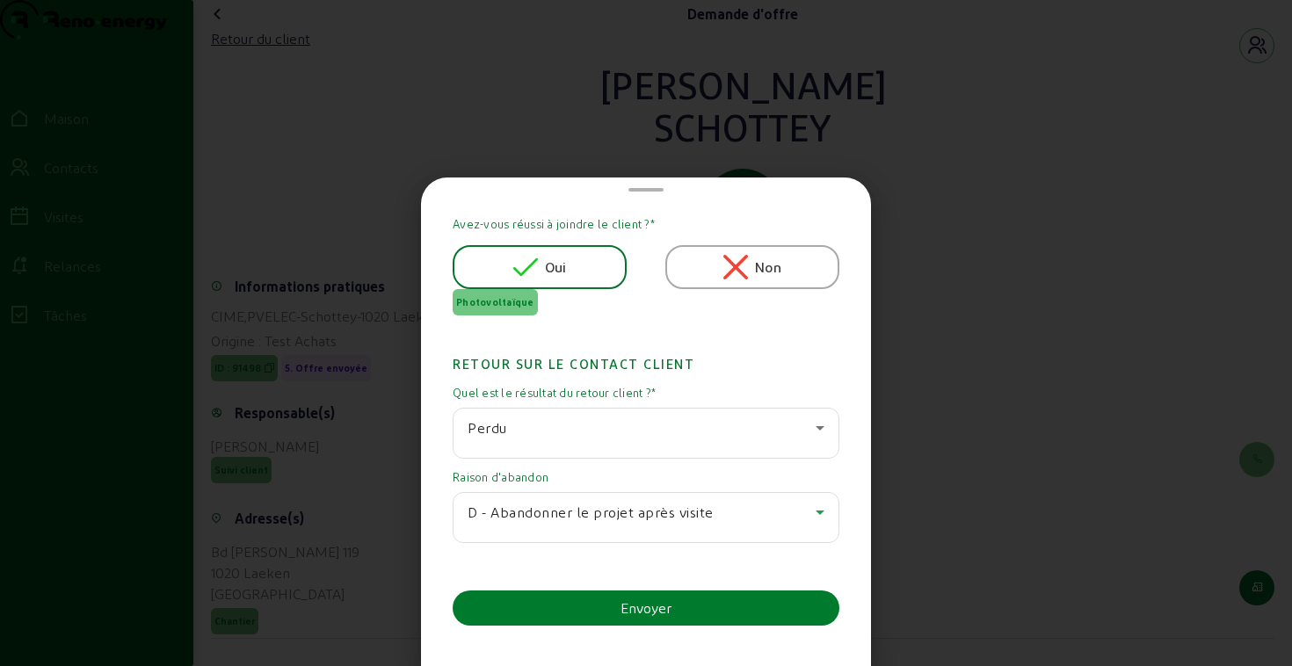
click at [558, 606] on button "Envoyer" at bounding box center [646, 607] width 387 height 35
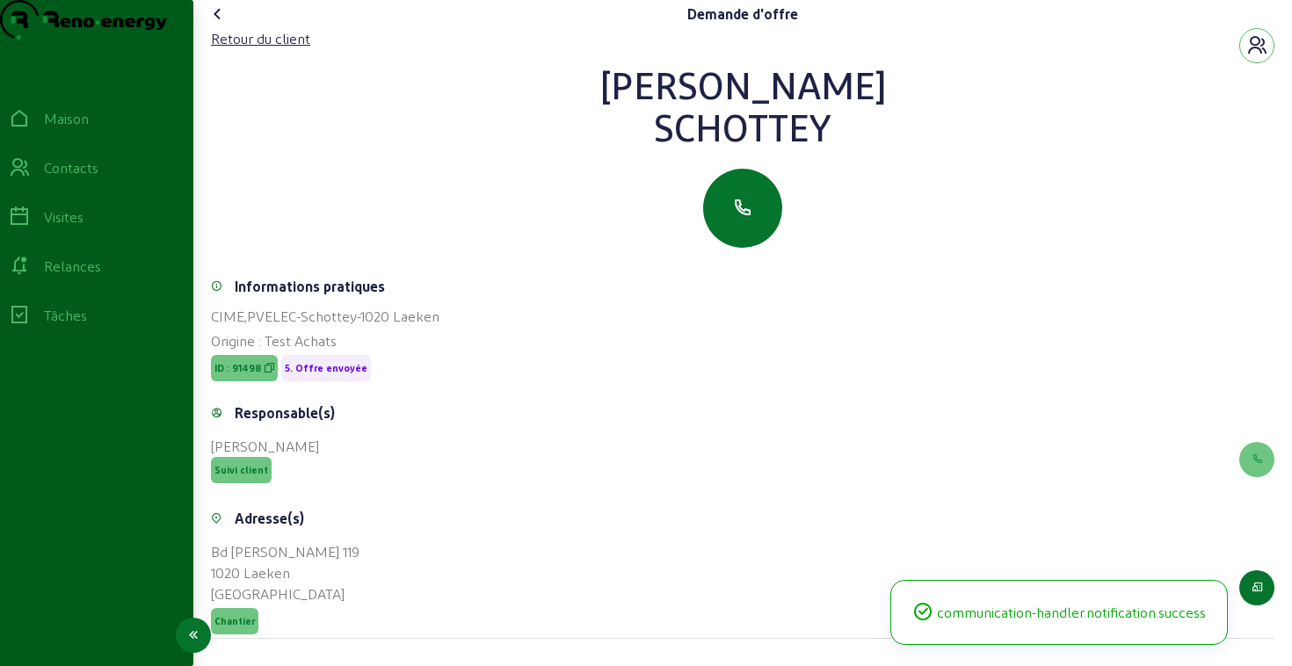
click at [94, 286] on link "Relances" at bounding box center [96, 266] width 193 height 49
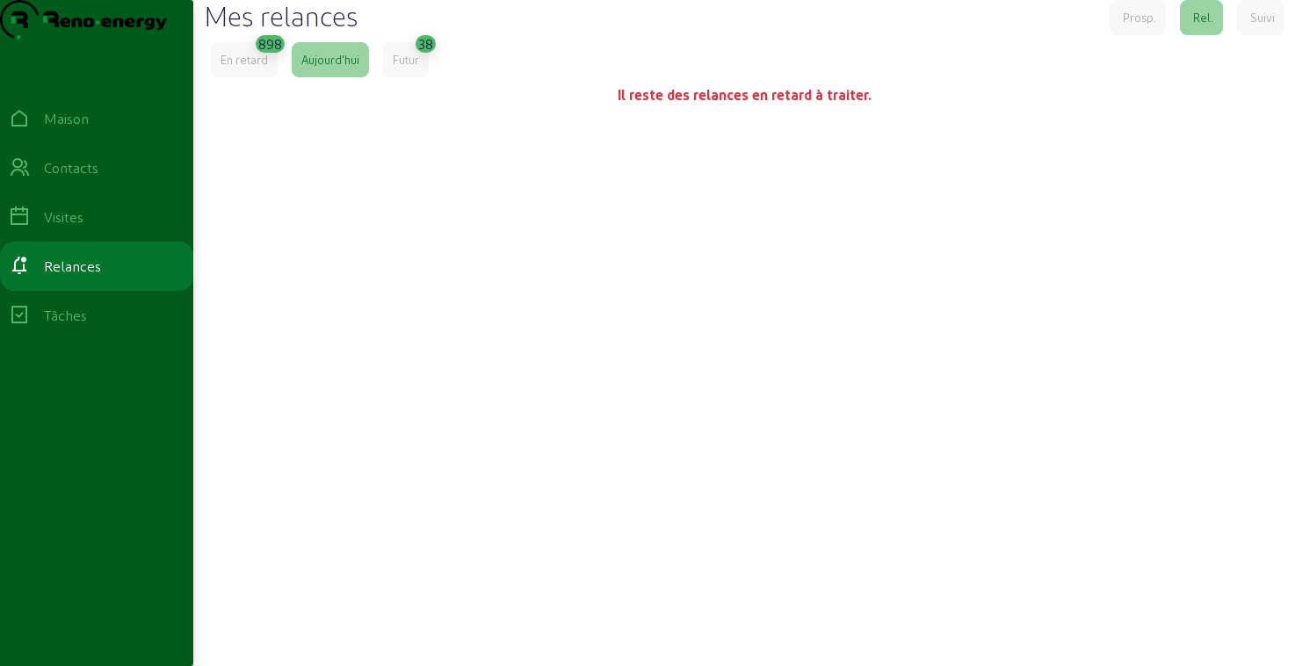
click at [410, 66] on font "Futur" at bounding box center [406, 59] width 26 height 13
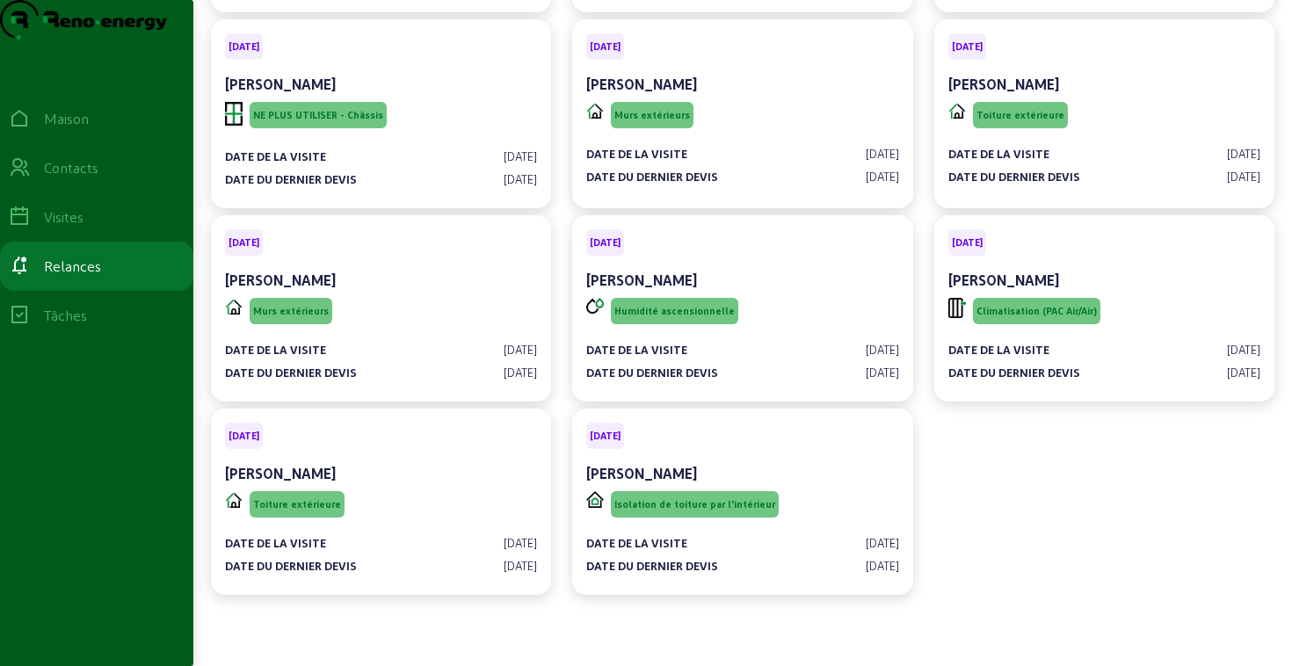
scroll to position [2034, 0]
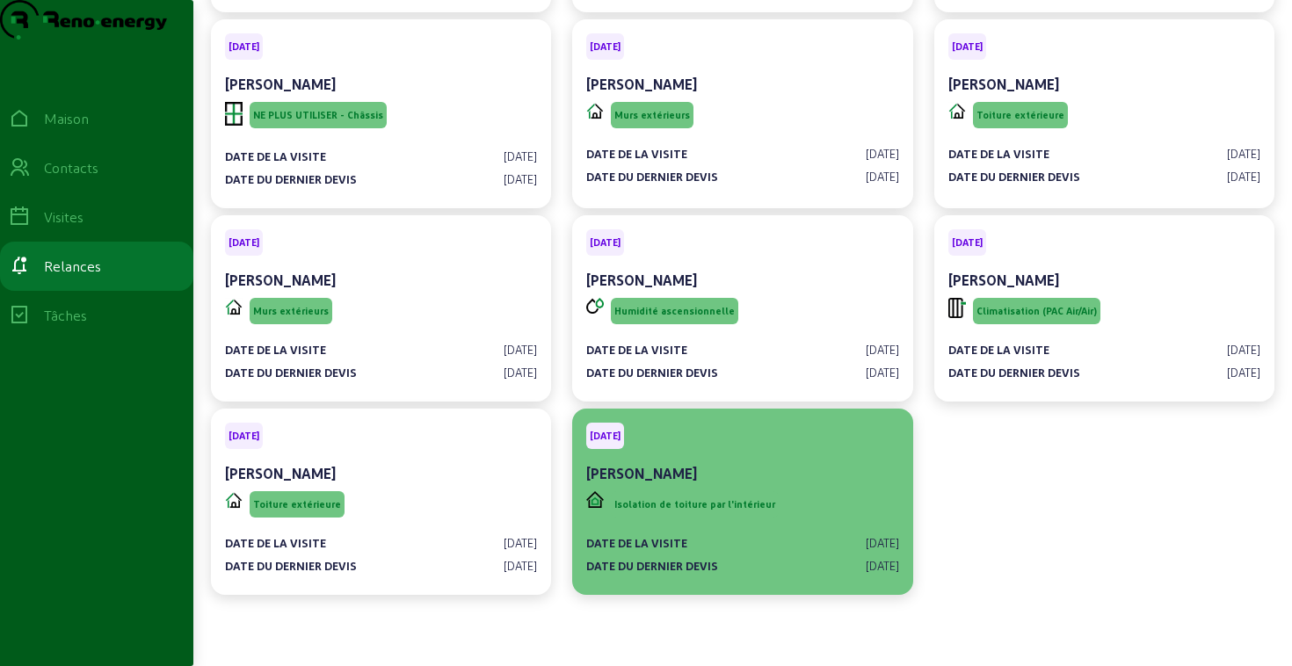
click at [793, 455] on div "[DATE] [PERSON_NAME]" at bounding box center [742, 455] width 312 height 65
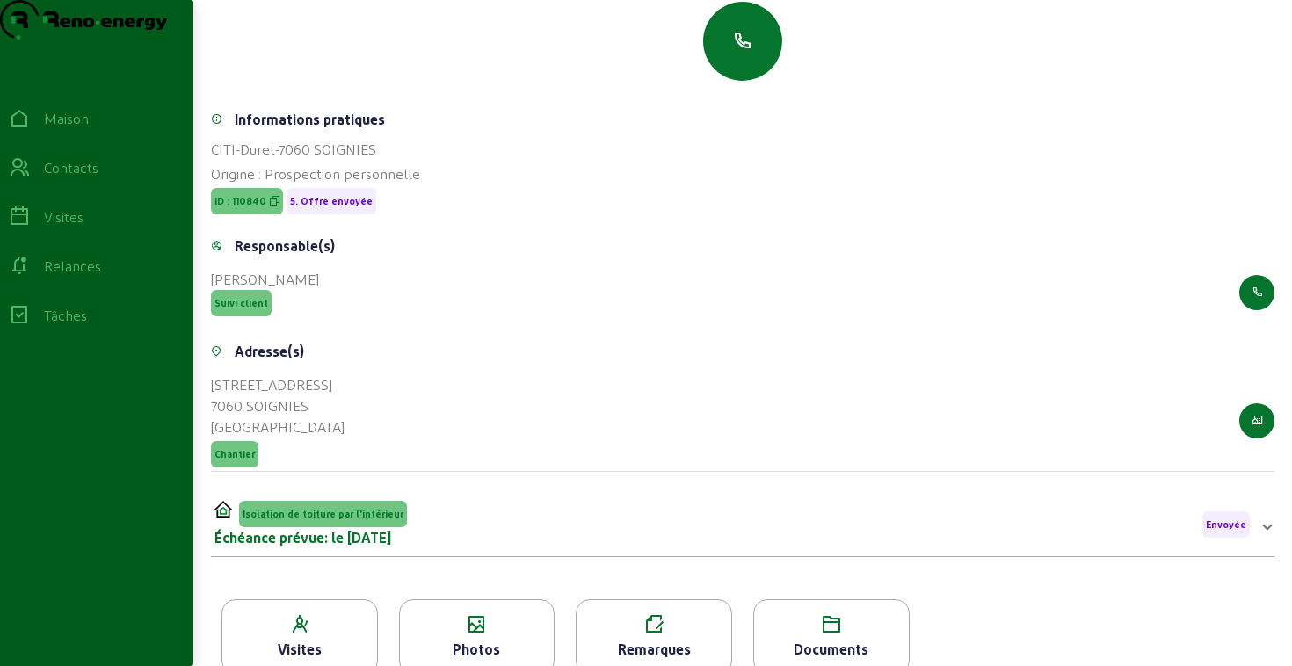
scroll to position [232, 0]
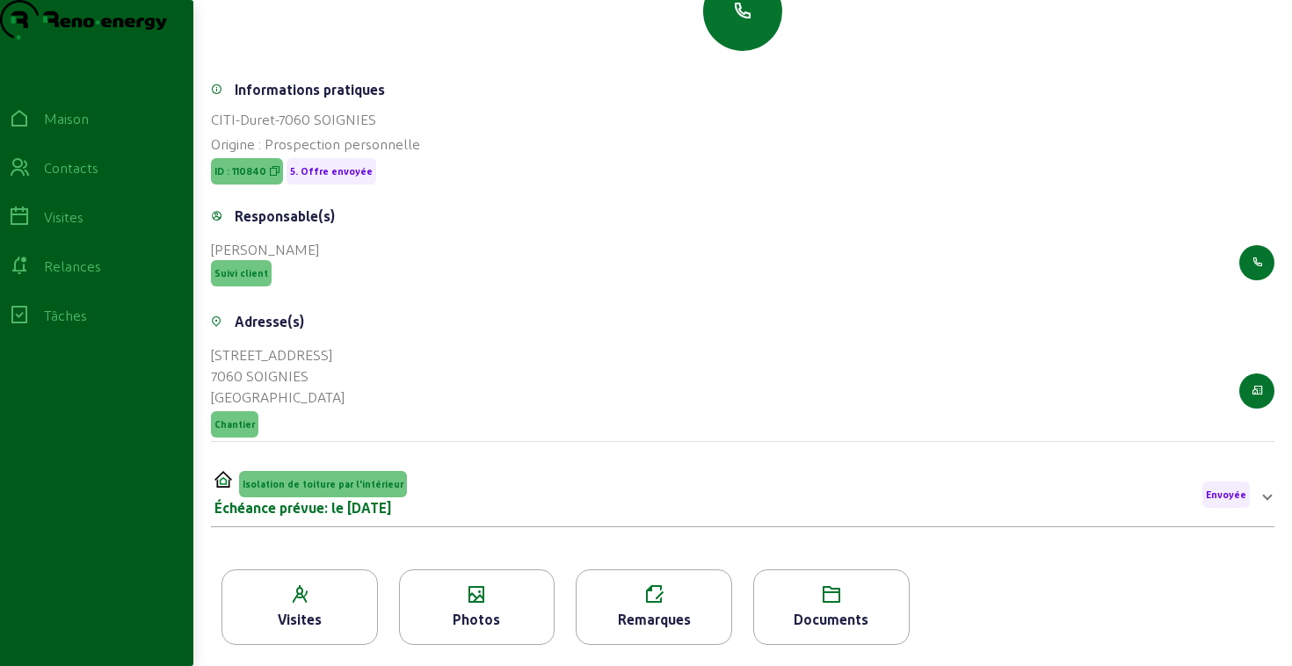
click at [443, 614] on div "Photos" at bounding box center [477, 619] width 155 height 21
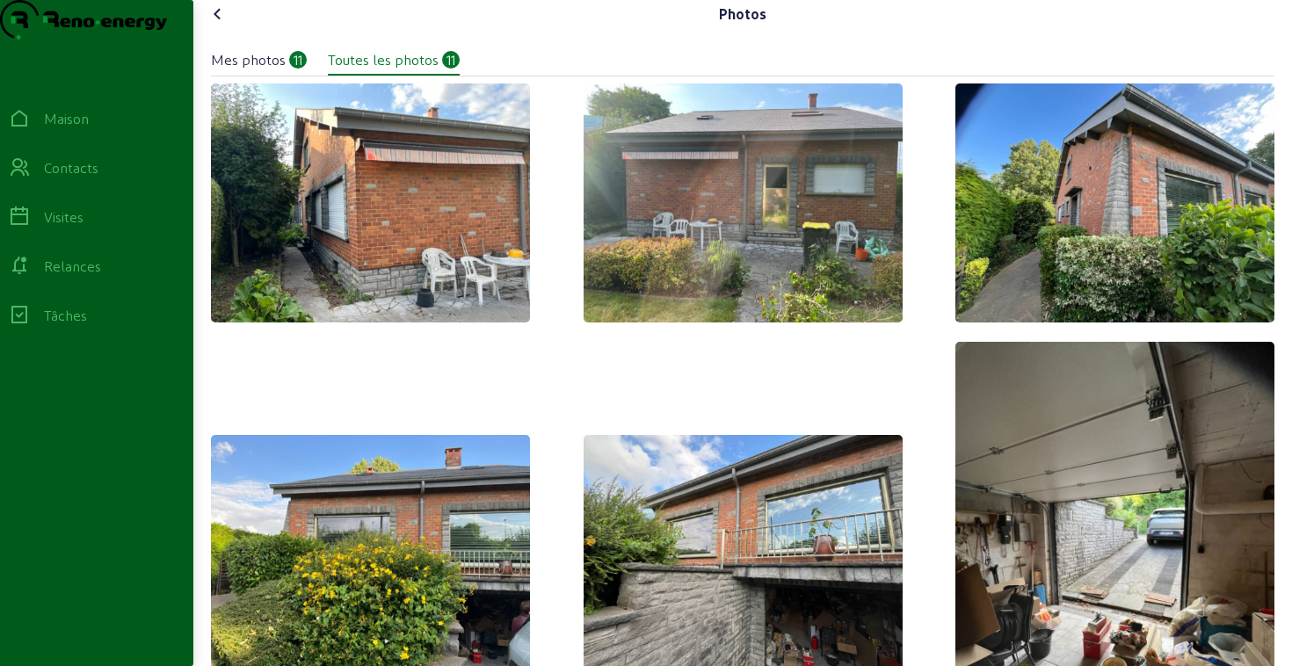
click at [221, 25] on icon at bounding box center [217, 14] width 21 height 21
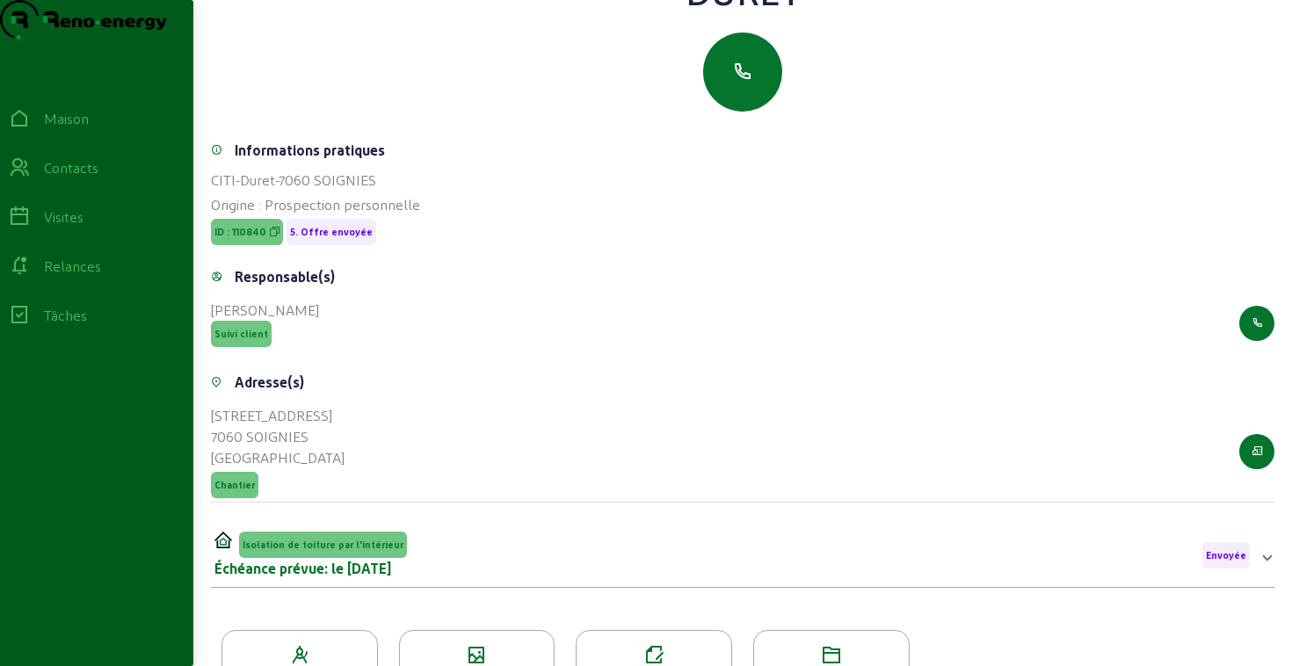
scroll to position [232, 0]
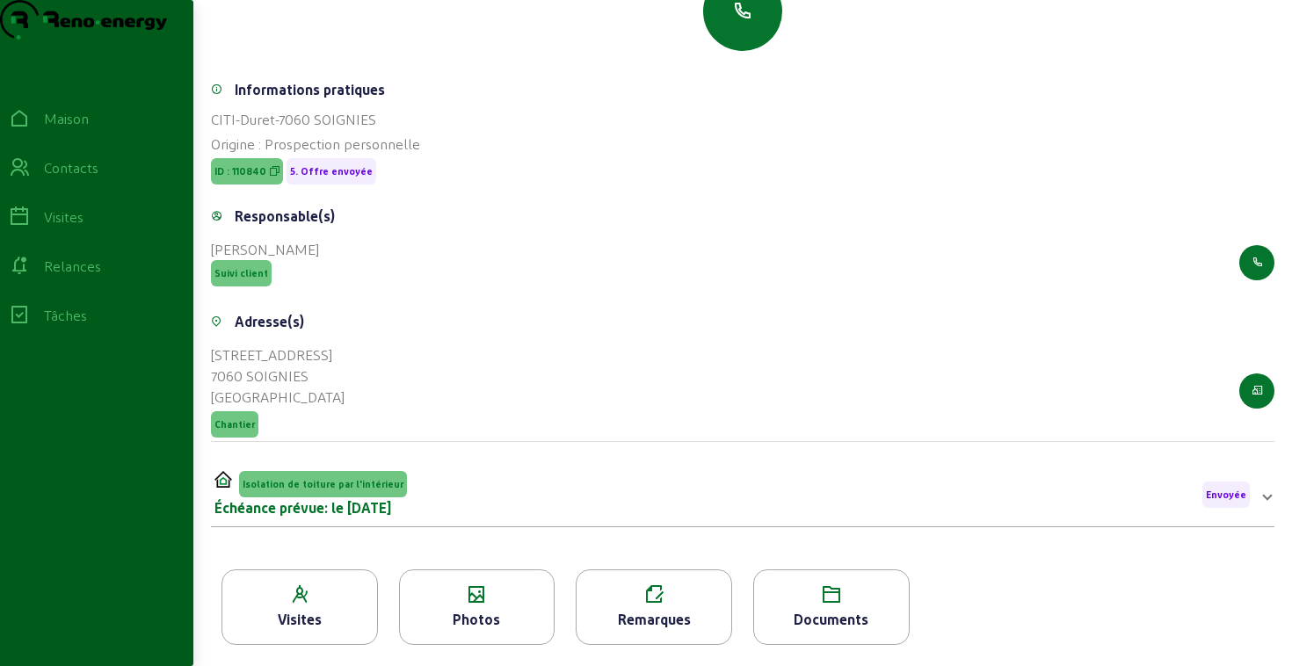
click at [815, 596] on icon at bounding box center [831, 594] width 155 height 21
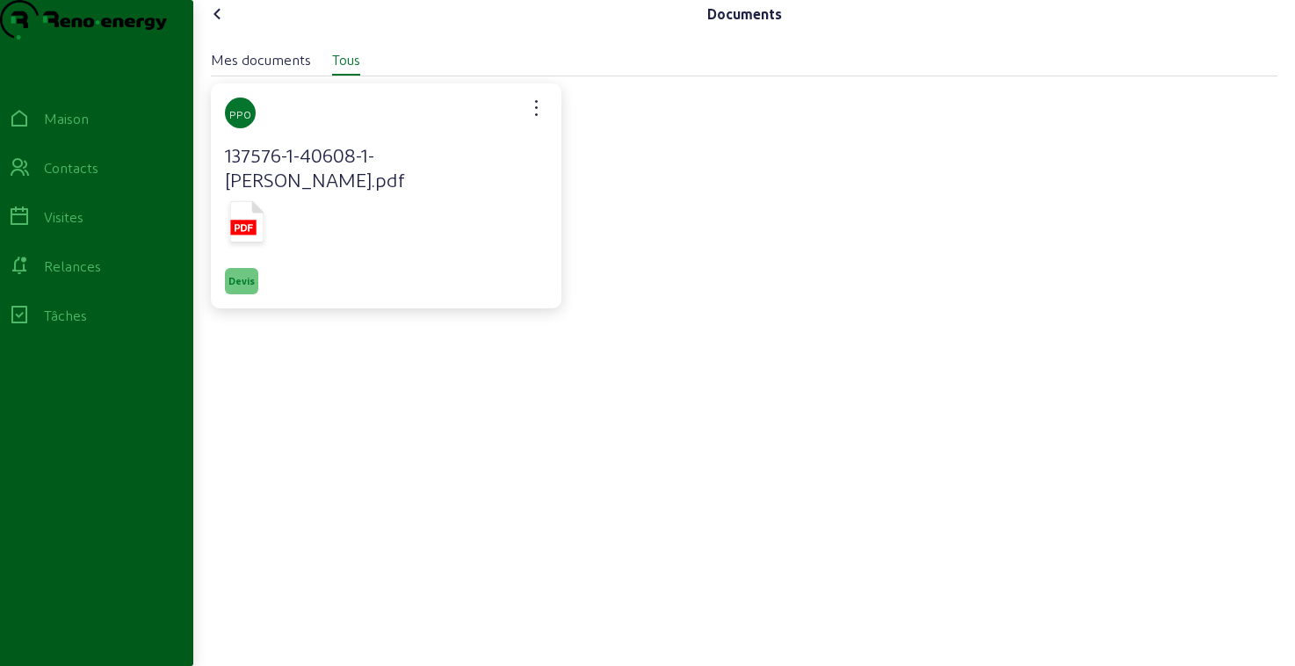
click at [248, 235] on rect at bounding box center [242, 227] width 25 height 15
click at [220, 25] on icon at bounding box center [217, 14] width 21 height 21
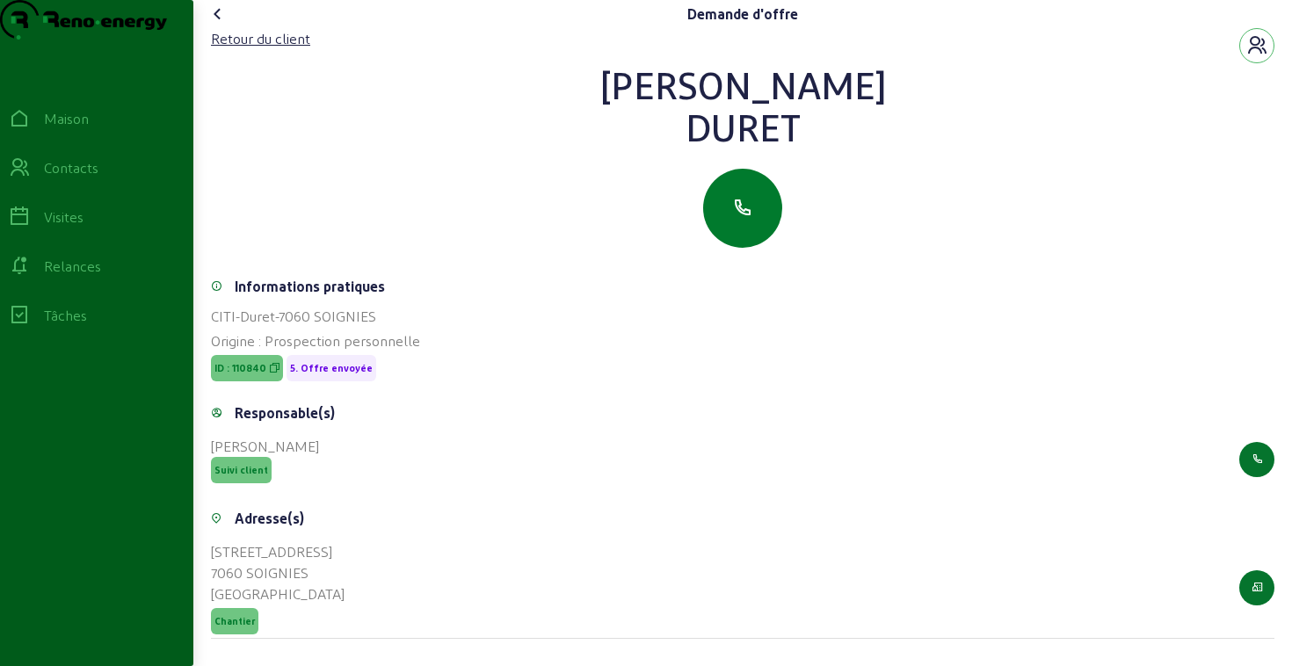
click at [735, 219] on icon "button" at bounding box center [742, 208] width 21 height 21
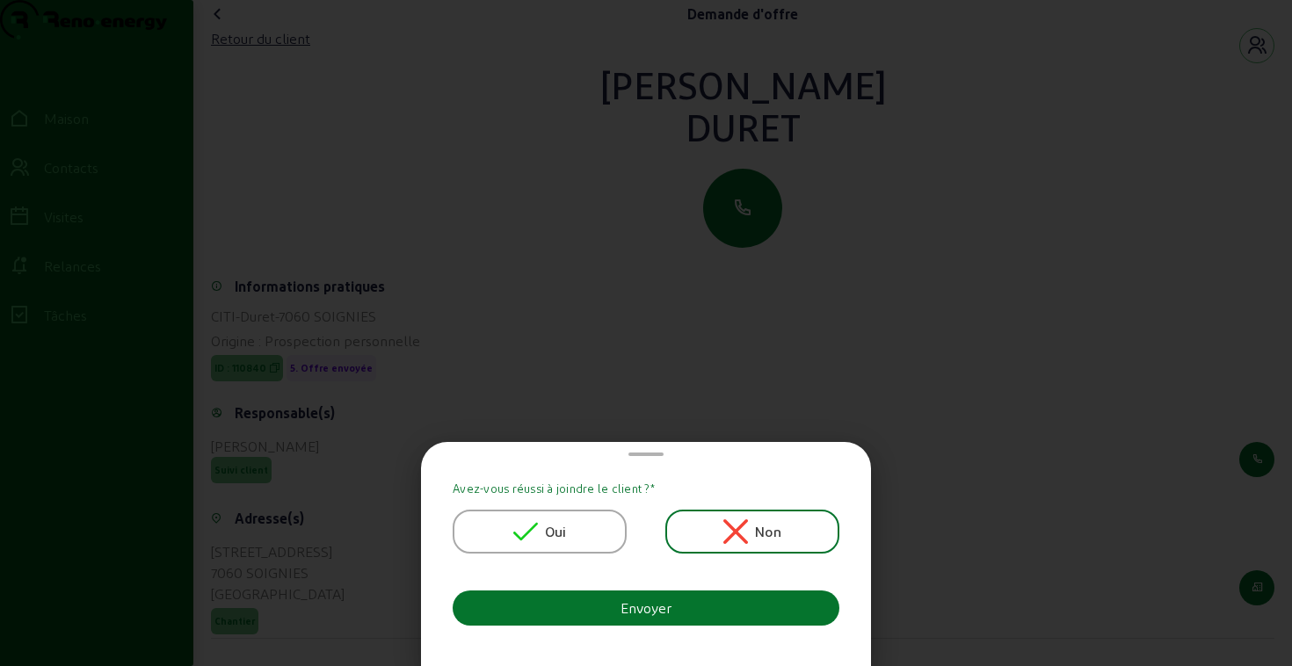
click at [576, 522] on div "Oui" at bounding box center [540, 532] width 174 height 44
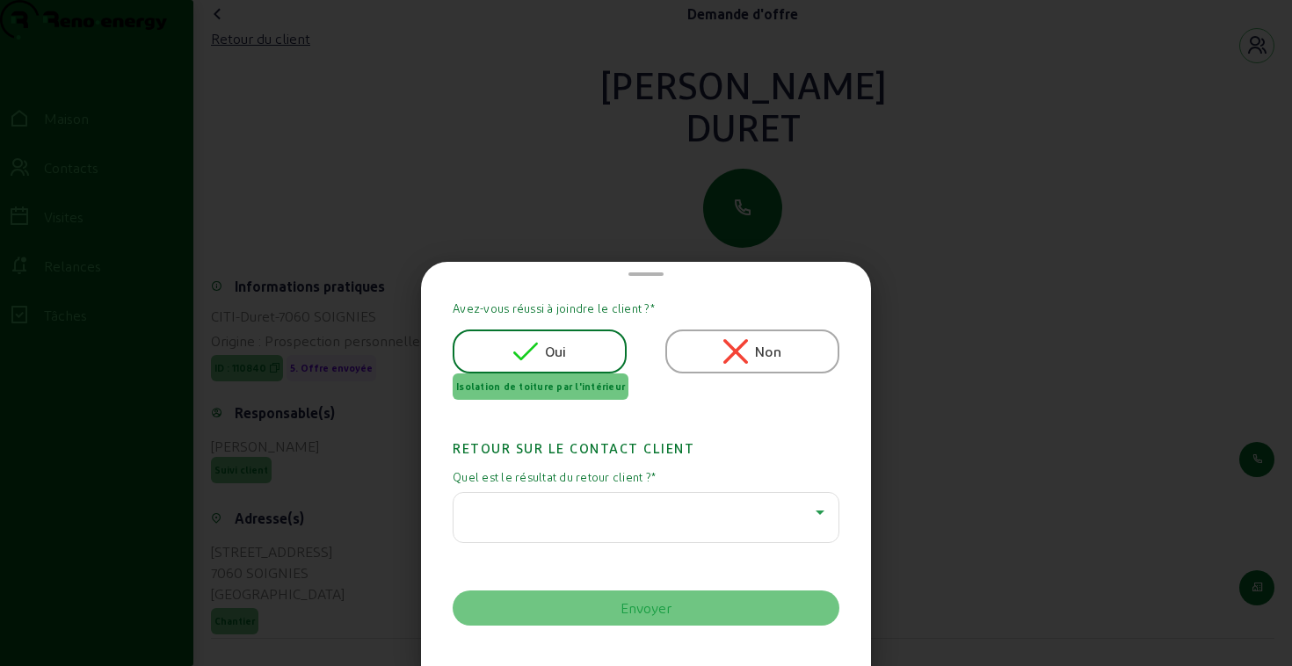
click at [591, 513] on div at bounding box center [641, 512] width 348 height 21
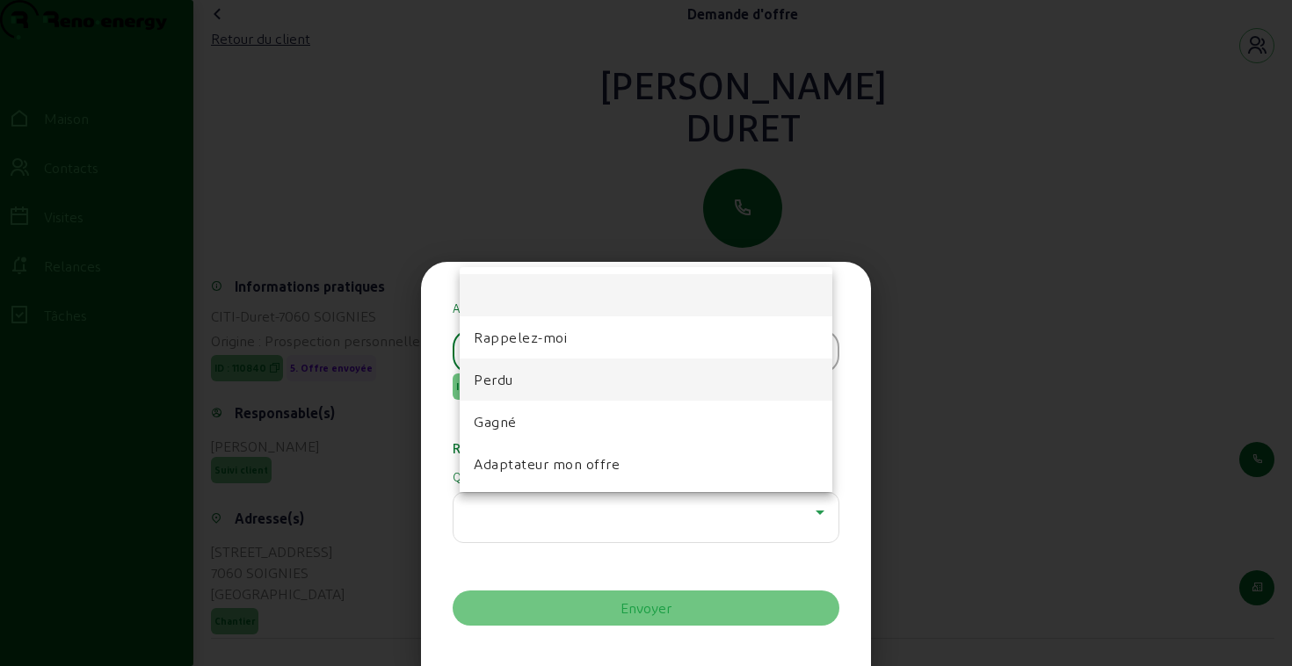
click at [522, 380] on mat-option "Perdu" at bounding box center [646, 380] width 373 height 42
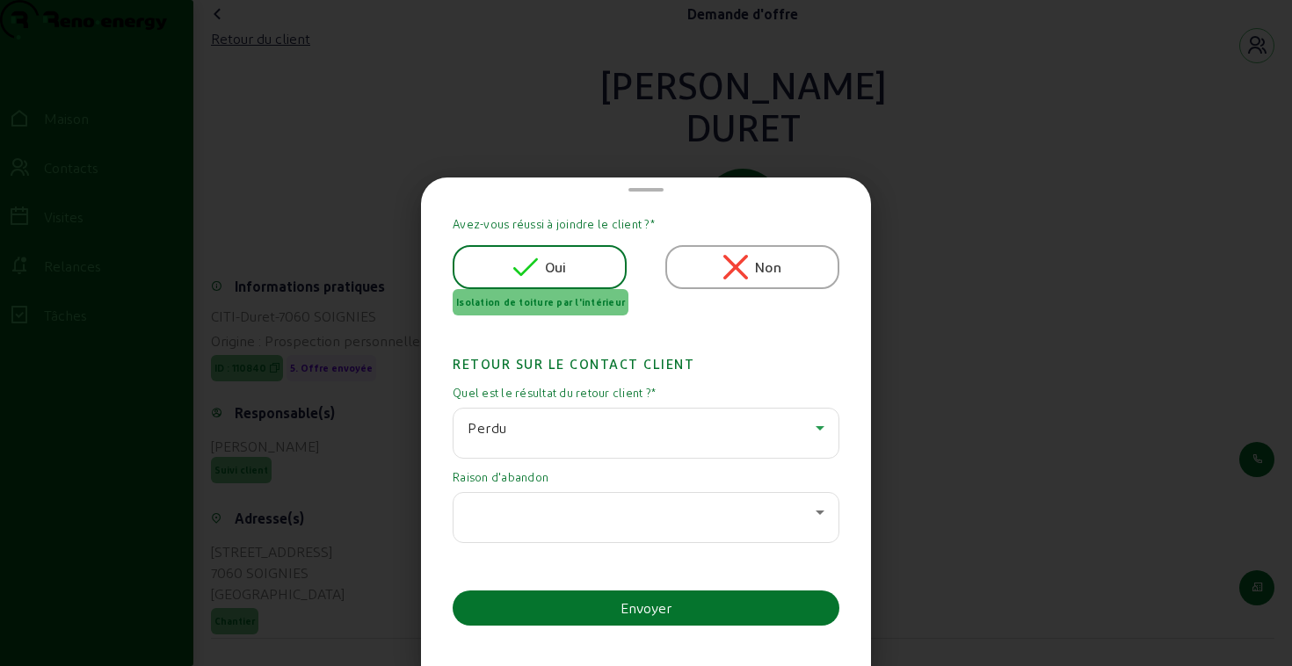
click at [571, 500] on div at bounding box center [645, 517] width 357 height 49
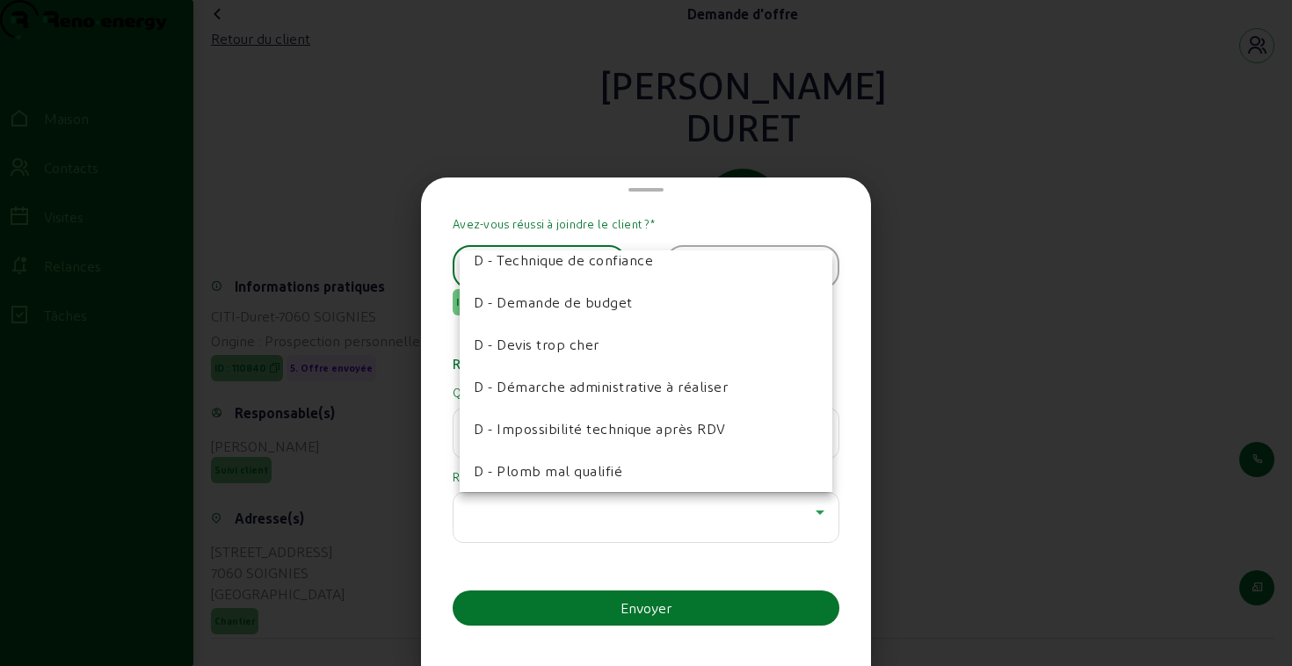
scroll to position [315, 0]
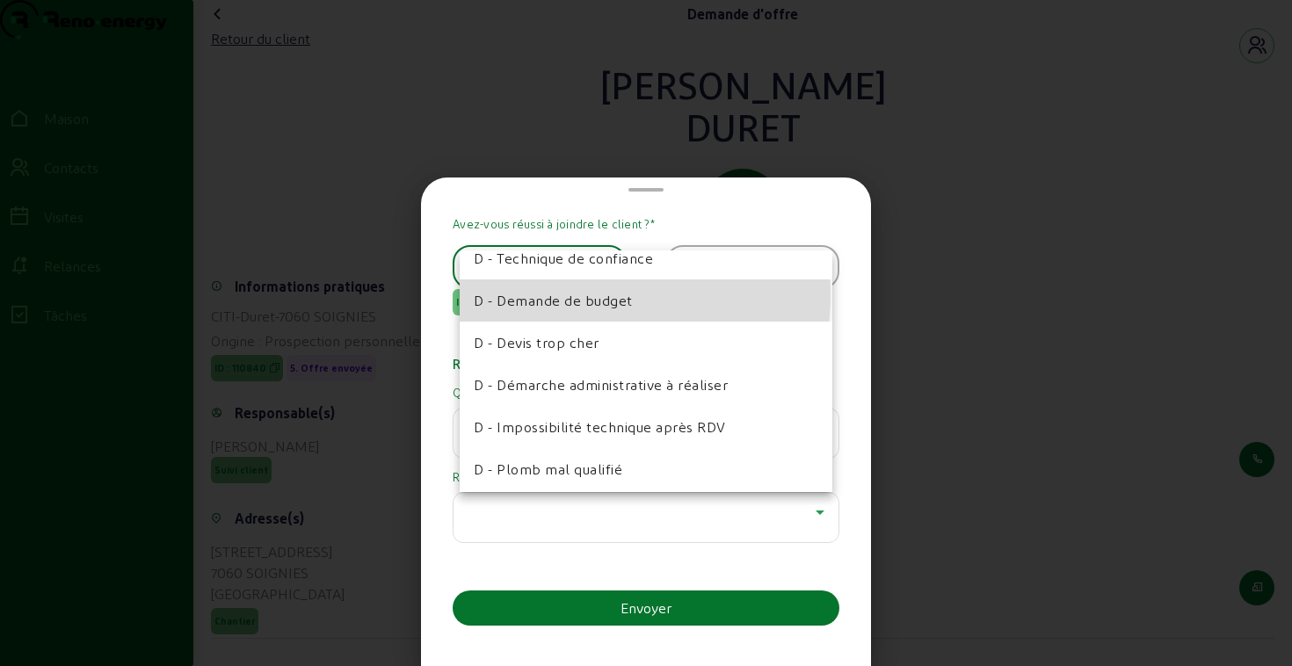
click at [590, 295] on font "D - Demande de budget" at bounding box center [553, 300] width 159 height 17
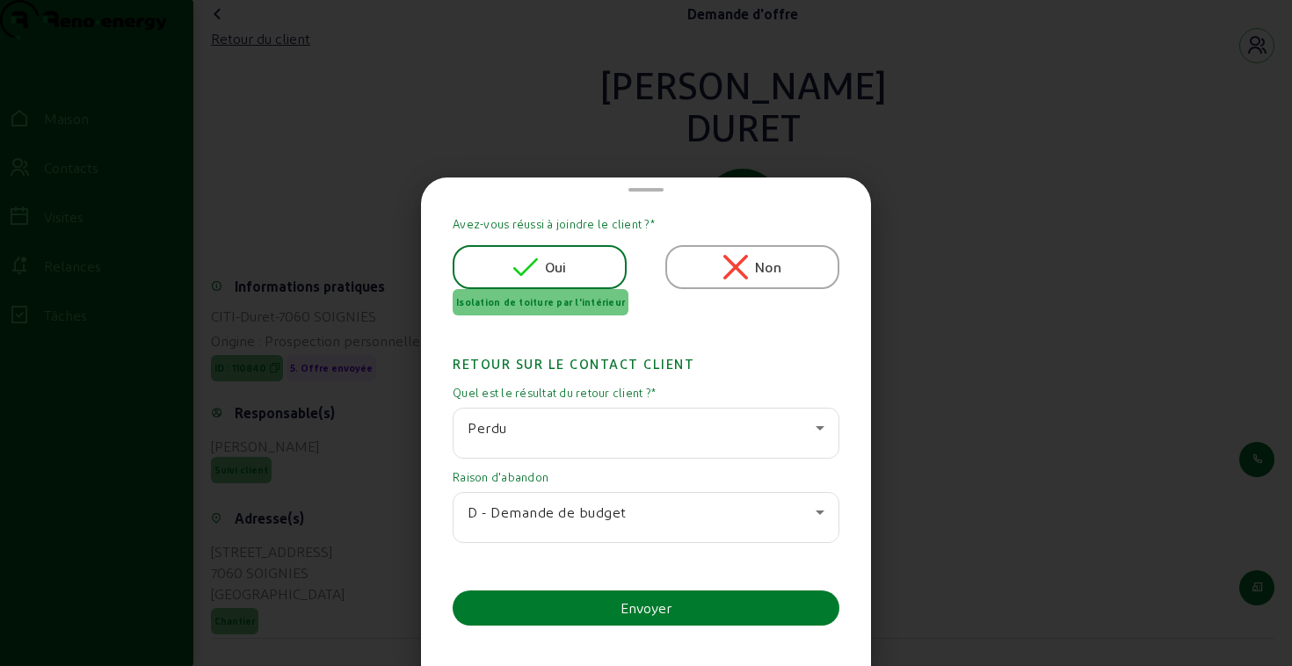
click at [653, 604] on font "Envoyer" at bounding box center [645, 607] width 51 height 17
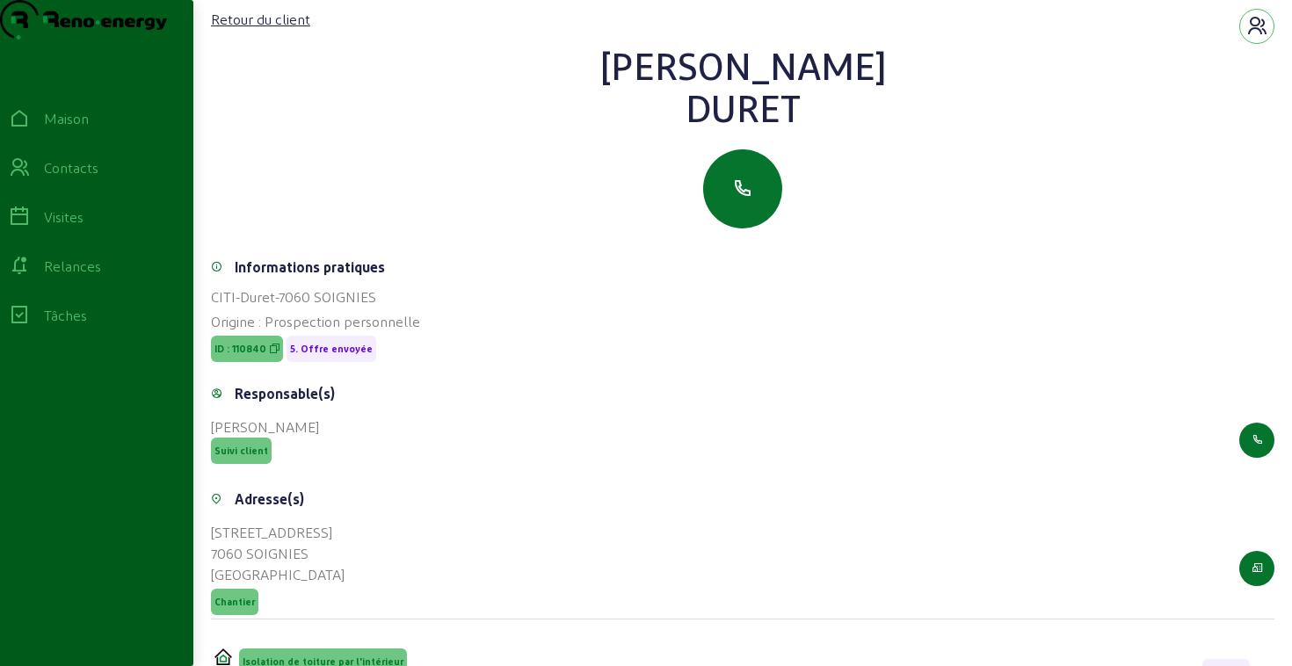
scroll to position [0, 0]
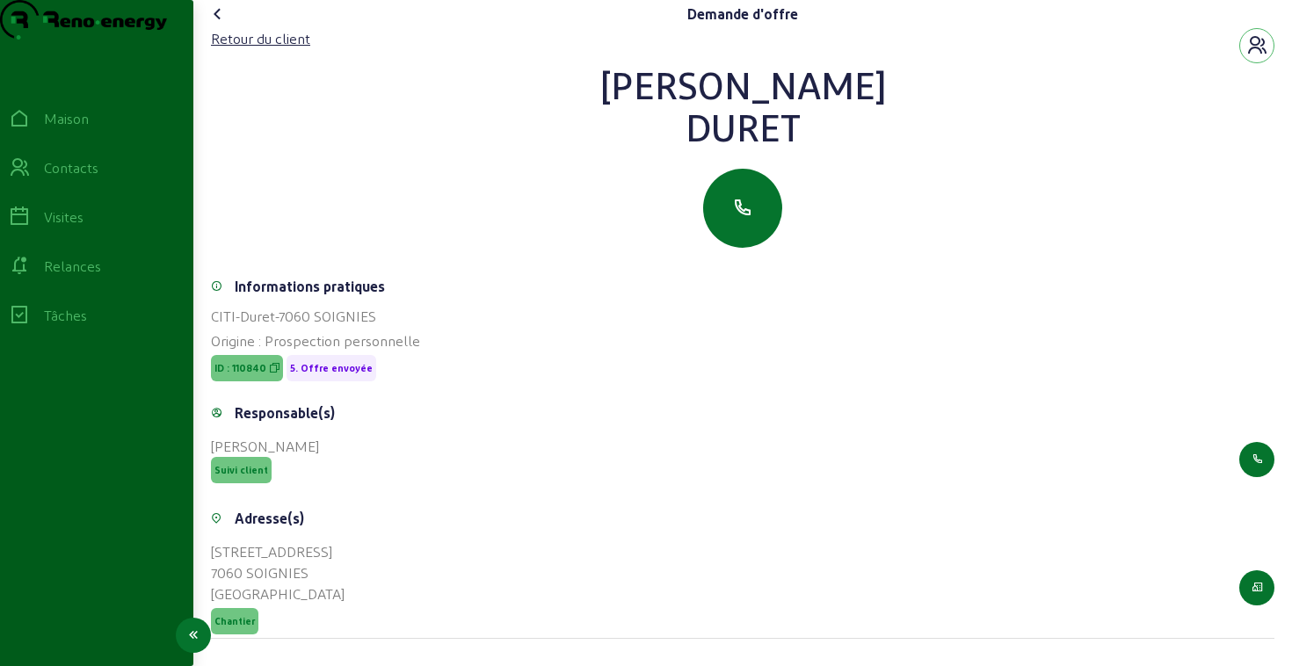
click at [98, 291] on link "Relances" at bounding box center [96, 266] width 193 height 49
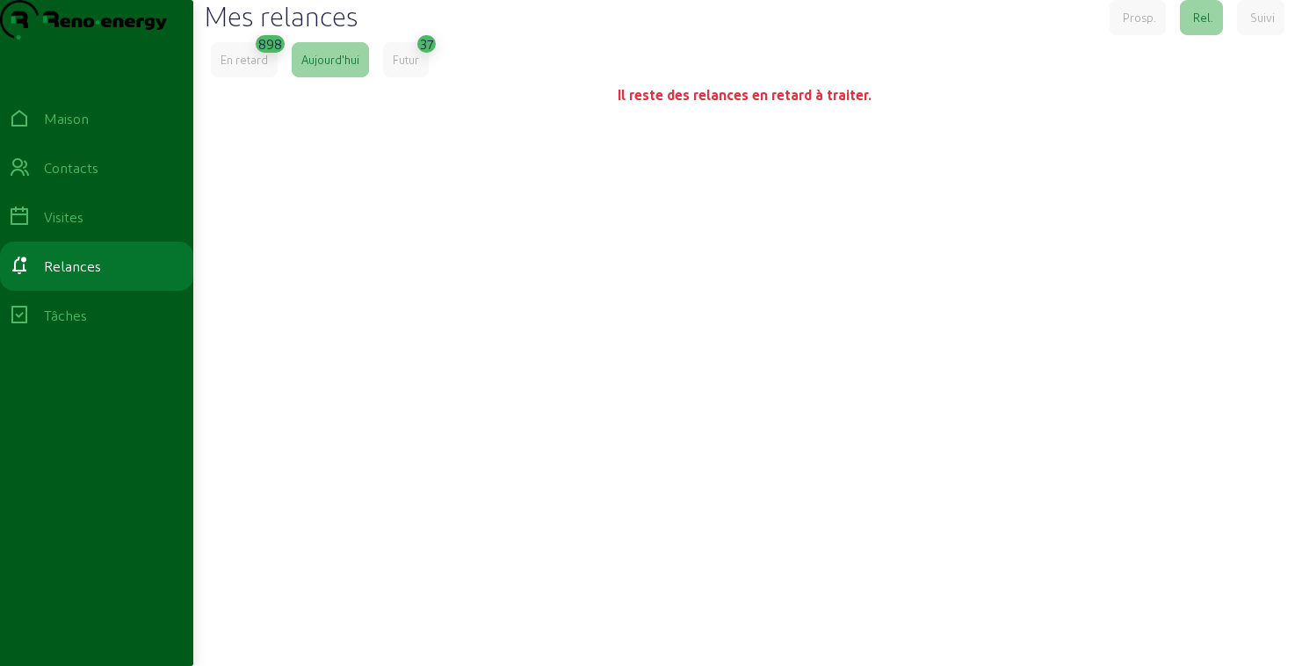
click at [419, 77] on div "Futur" at bounding box center [406, 59] width 46 height 35
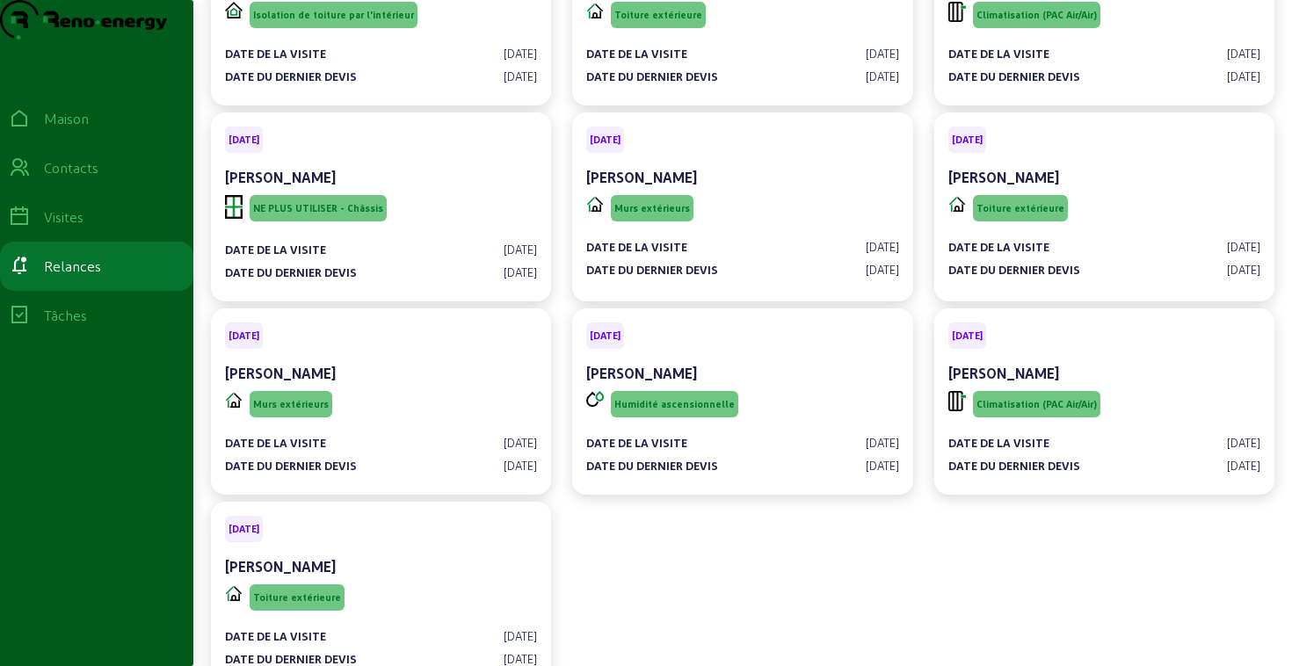
scroll to position [2034, 0]
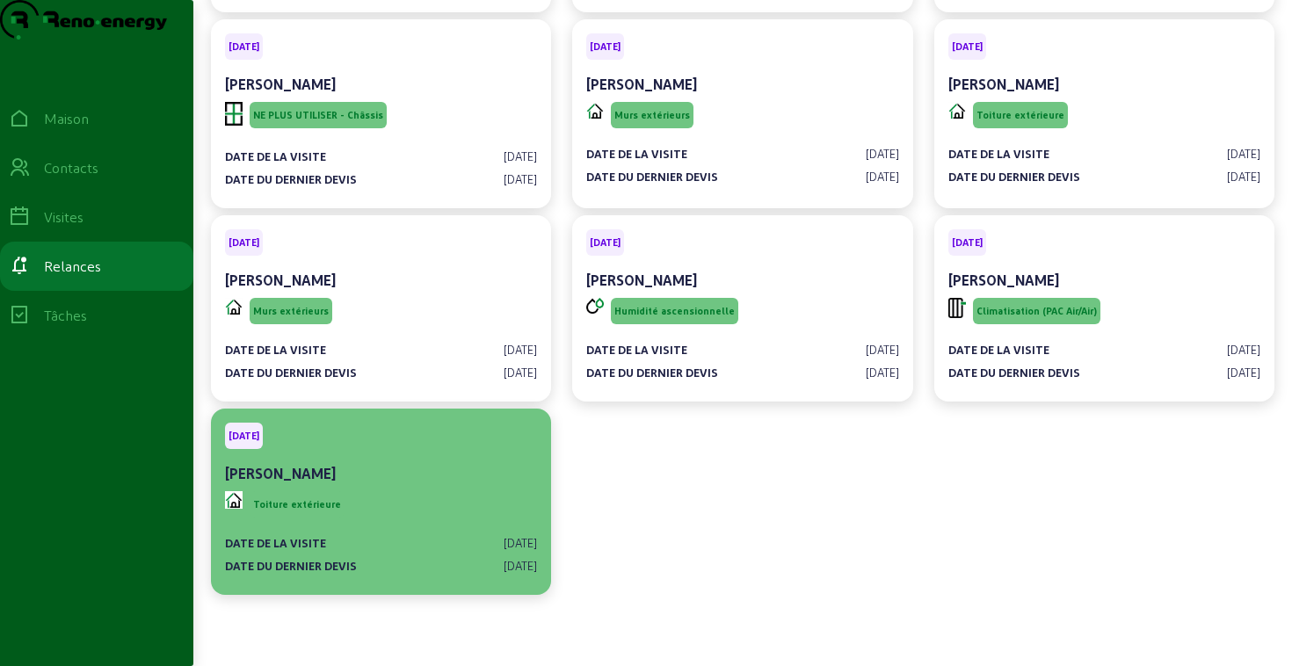
click at [453, 441] on cam-card-tag "[DATE]" at bounding box center [381, 436] width 312 height 26
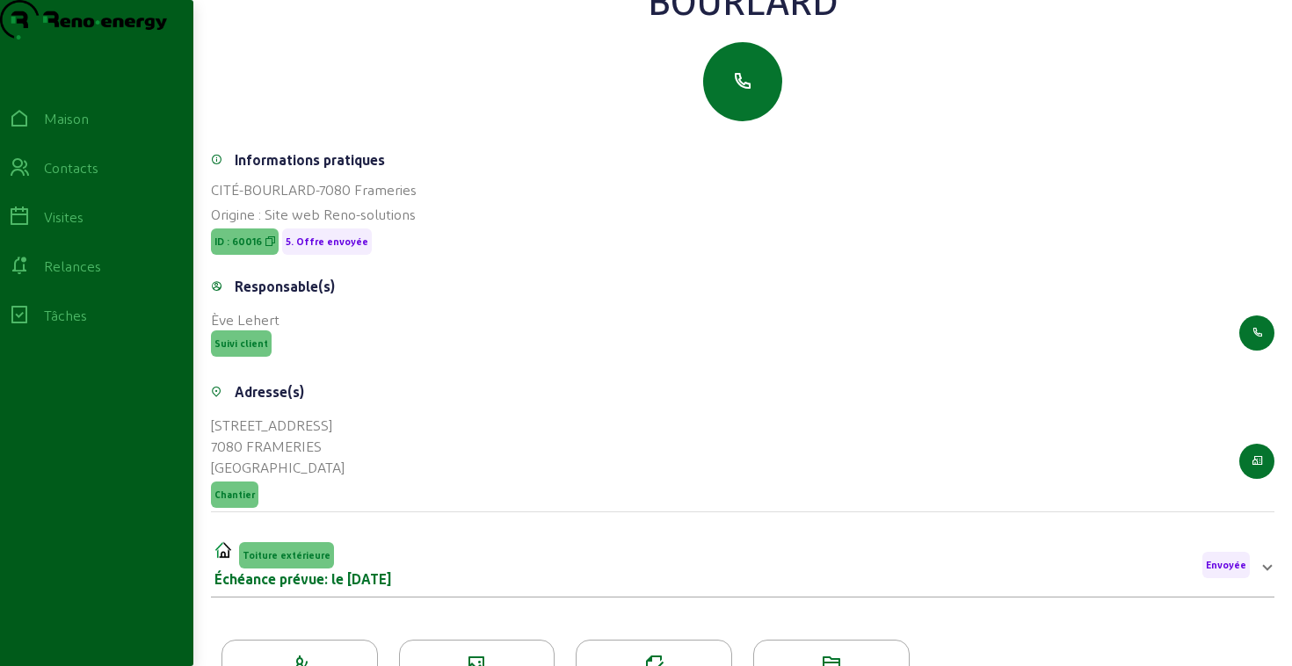
scroll to position [232, 0]
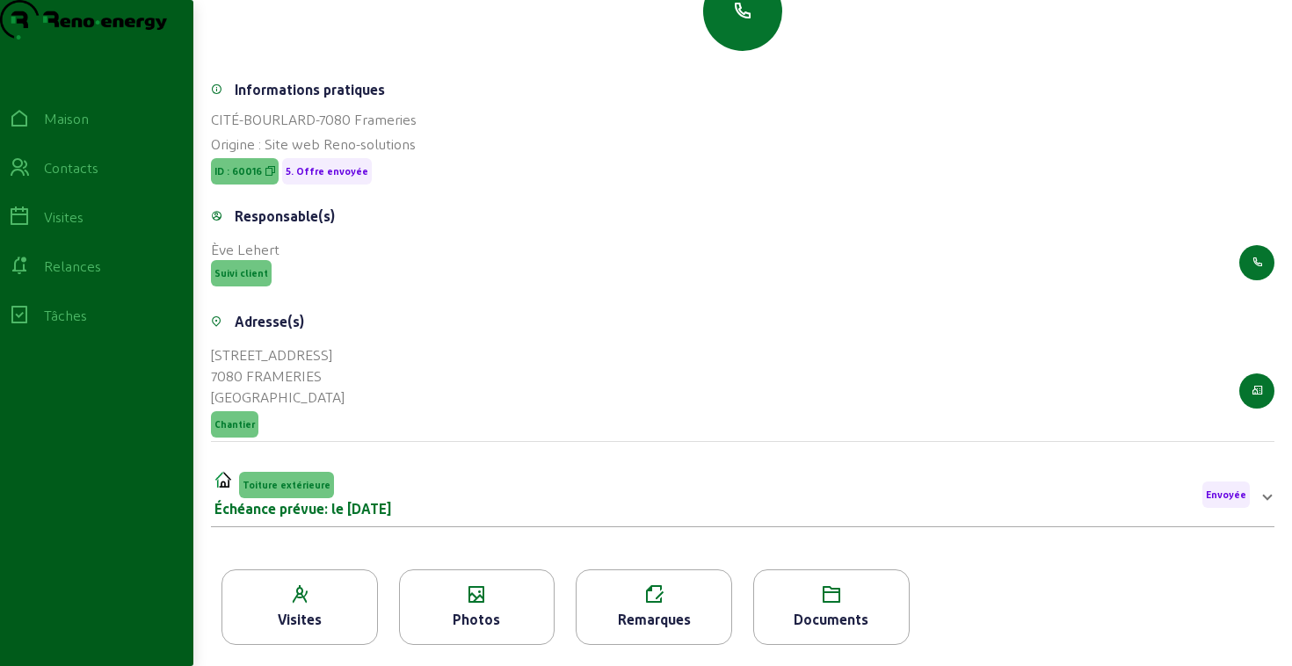
click at [471, 579] on div "Photos" at bounding box center [477, 607] width 156 height 76
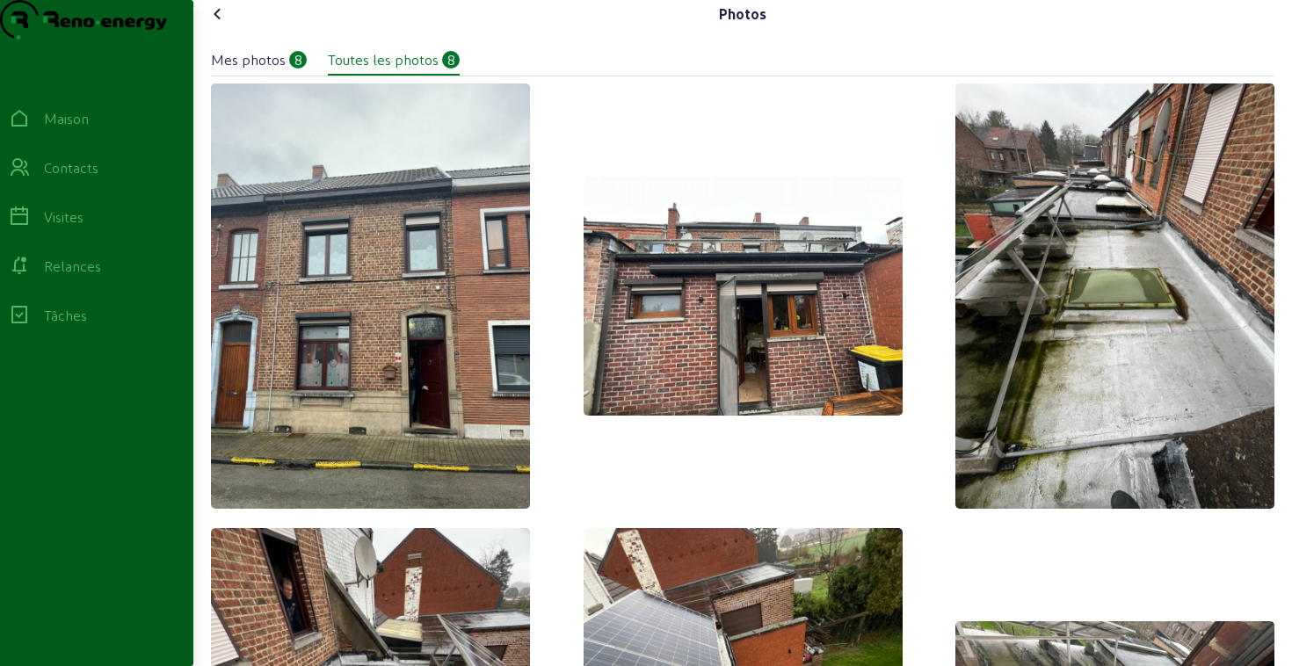
click at [228, 25] on icon at bounding box center [217, 14] width 21 height 21
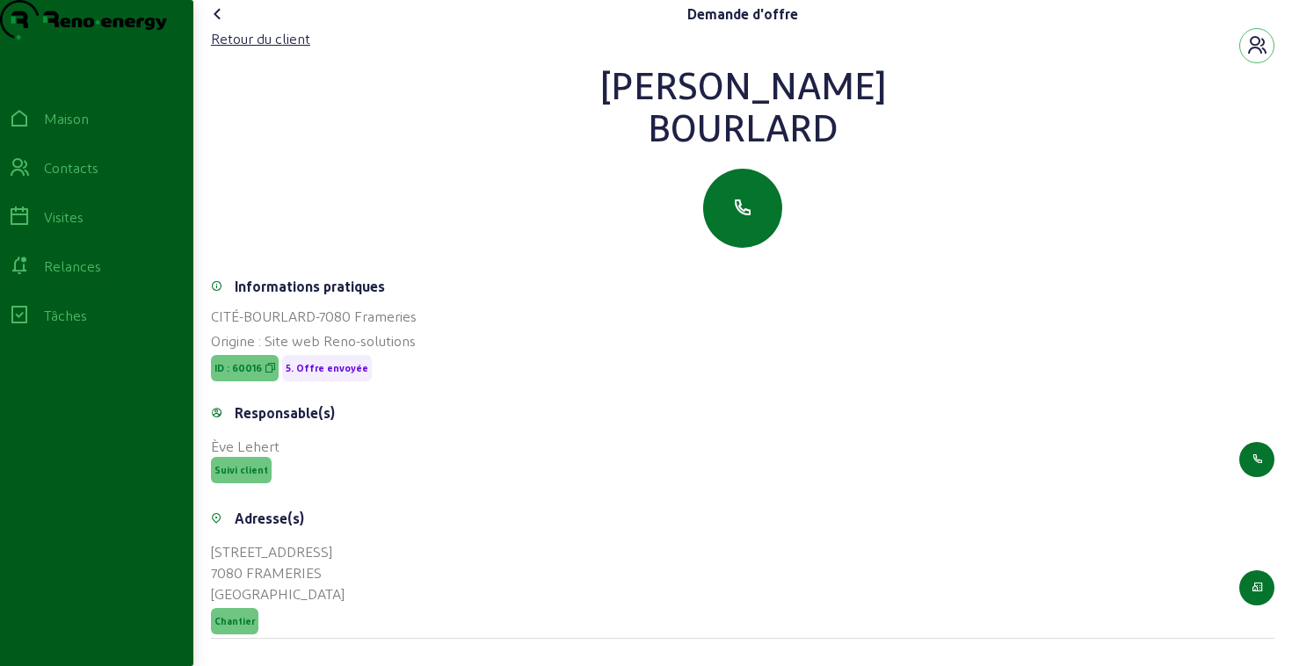
scroll to position [232, 0]
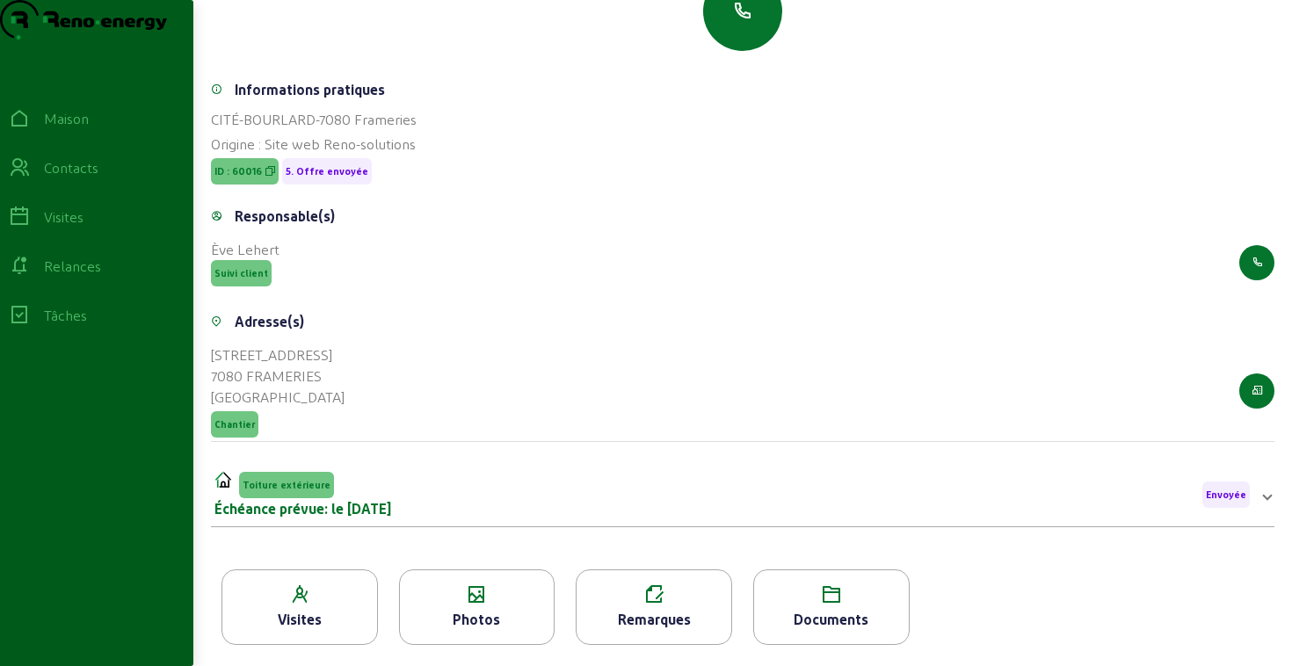
click at [815, 616] on font "Documents" at bounding box center [830, 619] width 75 height 17
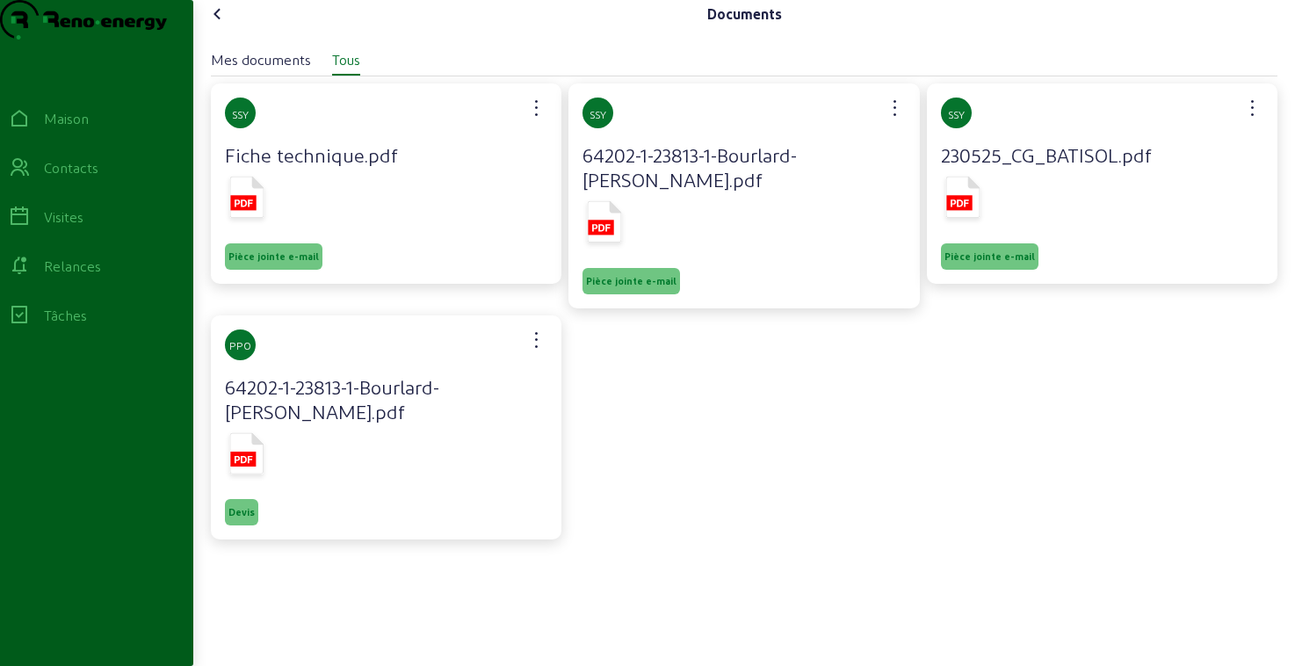
click at [605, 228] on icon at bounding box center [605, 221] width 34 height 41
click at [251, 456] on icon at bounding box center [244, 459] width 18 height 7
click at [76, 274] on font "Relances" at bounding box center [72, 265] width 57 height 17
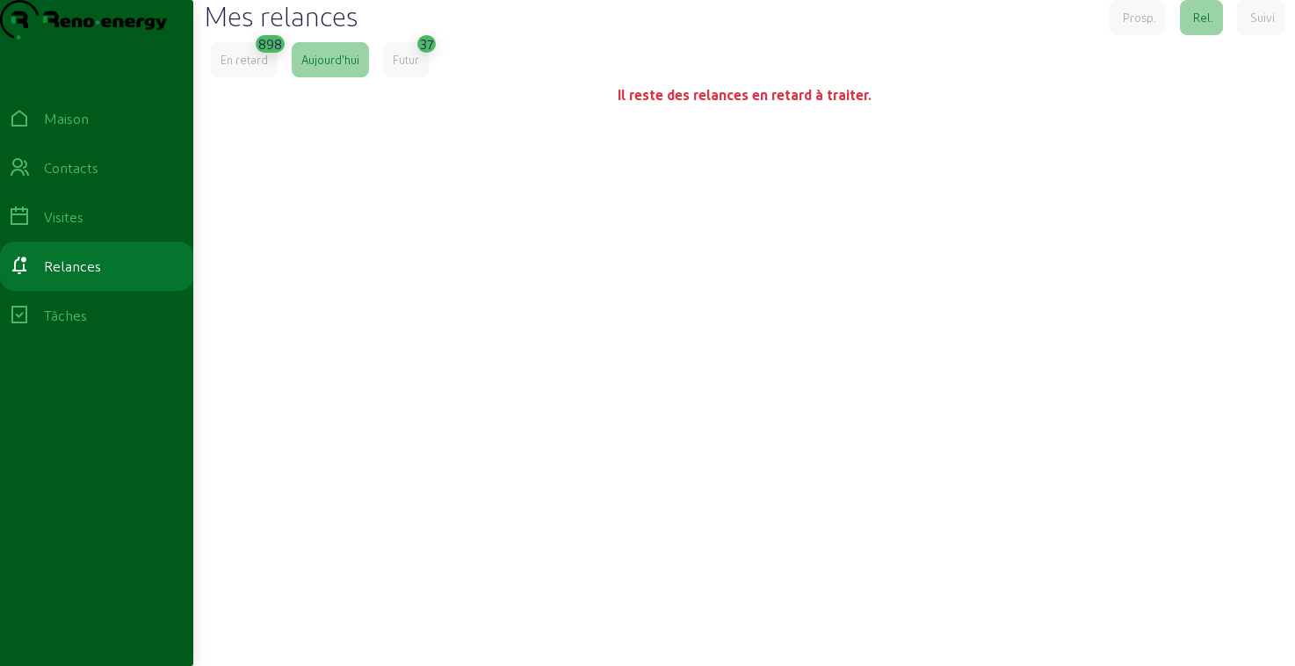
click at [408, 66] on font "Futur" at bounding box center [406, 59] width 26 height 13
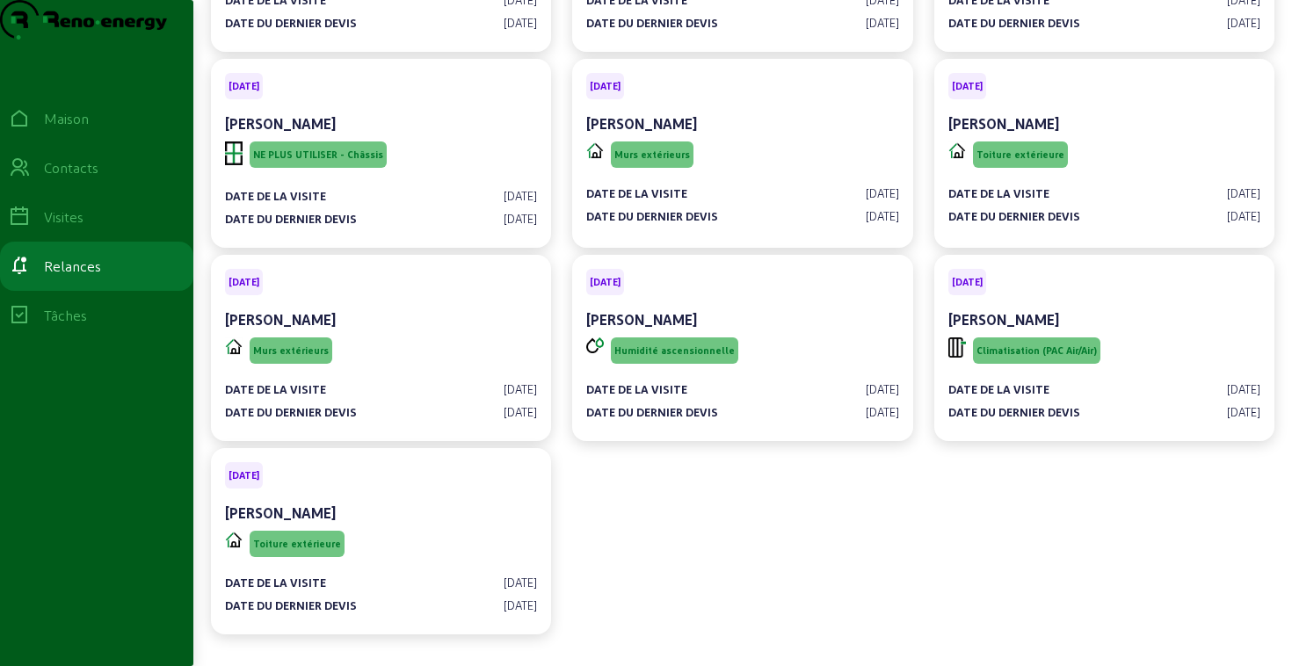
scroll to position [2034, 0]
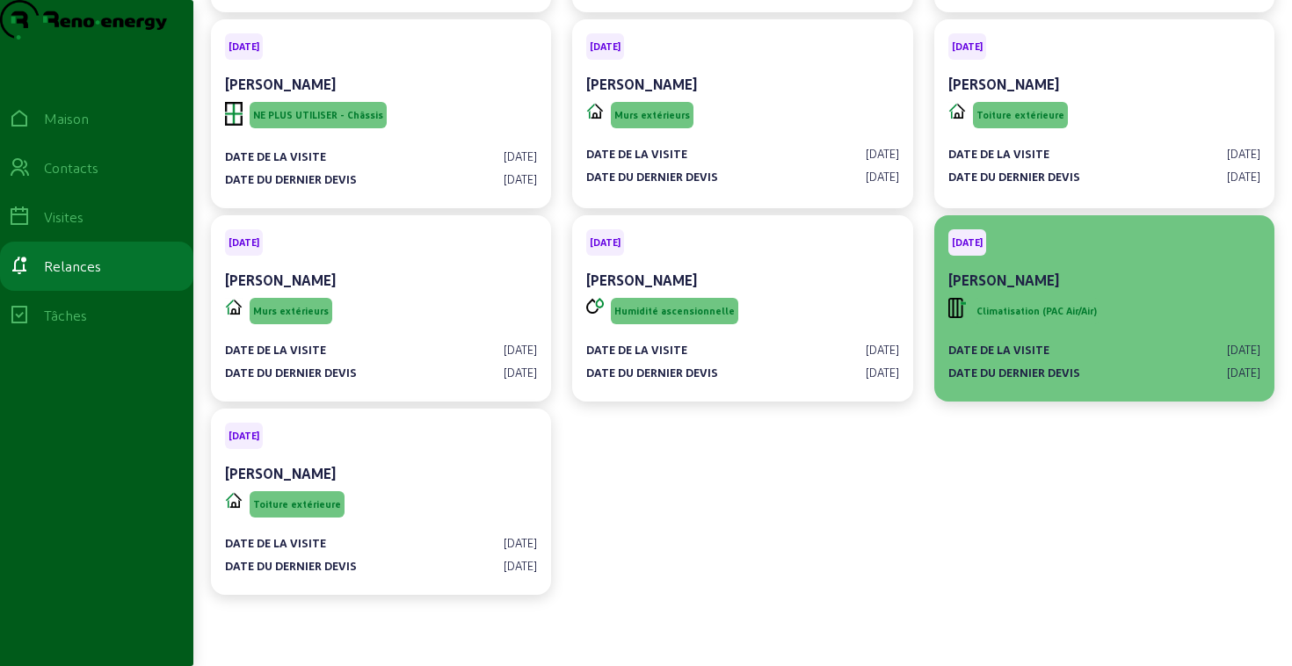
click at [1181, 298] on div "Climatisation (PAC Air/Air)" at bounding box center [1104, 310] width 312 height 33
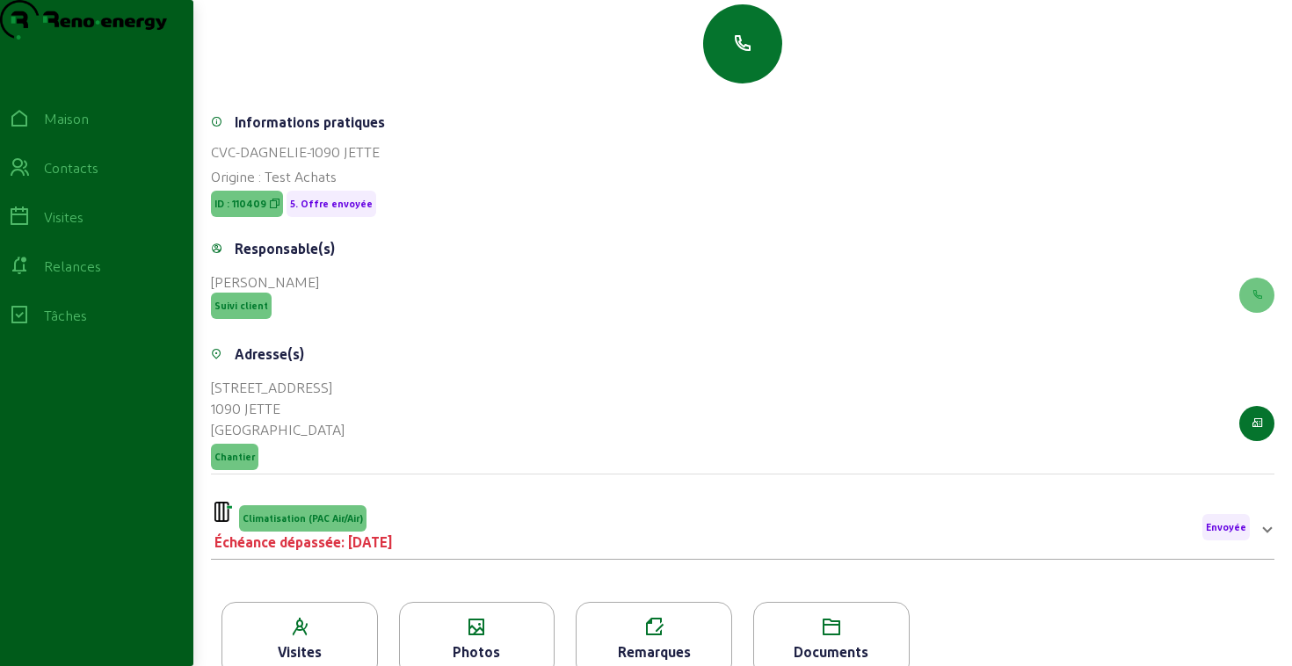
scroll to position [232, 0]
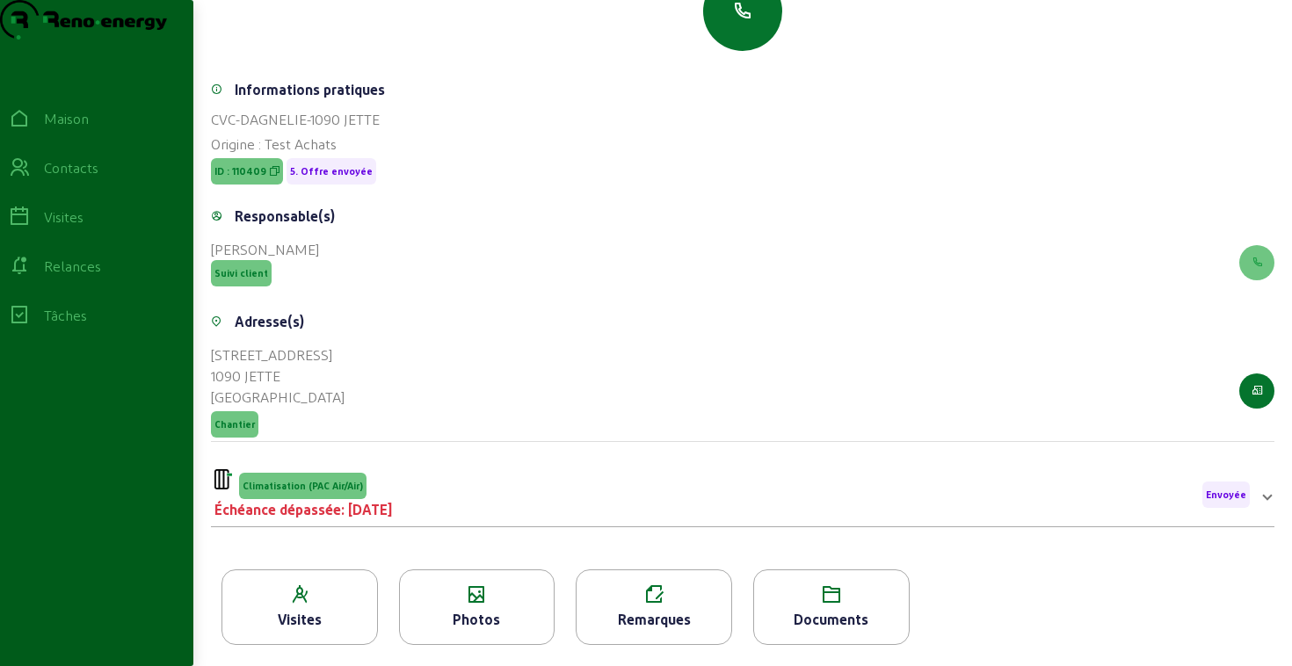
click at [475, 606] on div "Photos" at bounding box center [477, 607] width 156 height 76
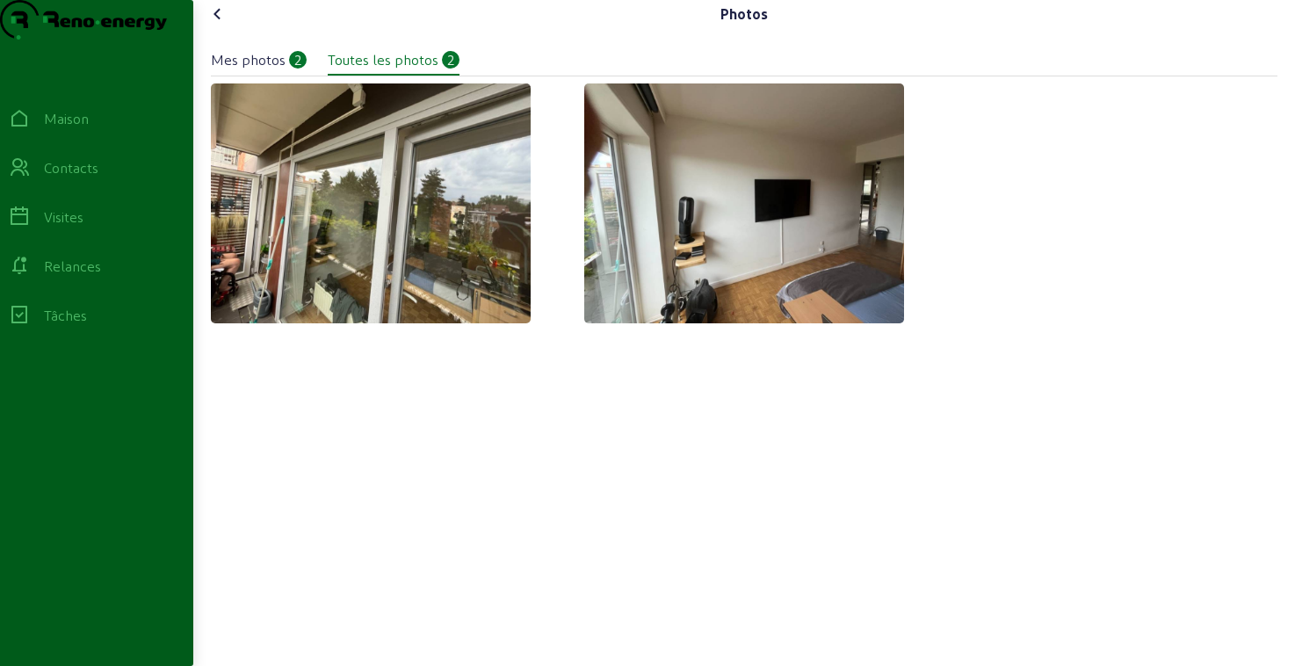
click at [221, 25] on icon at bounding box center [217, 14] width 21 height 21
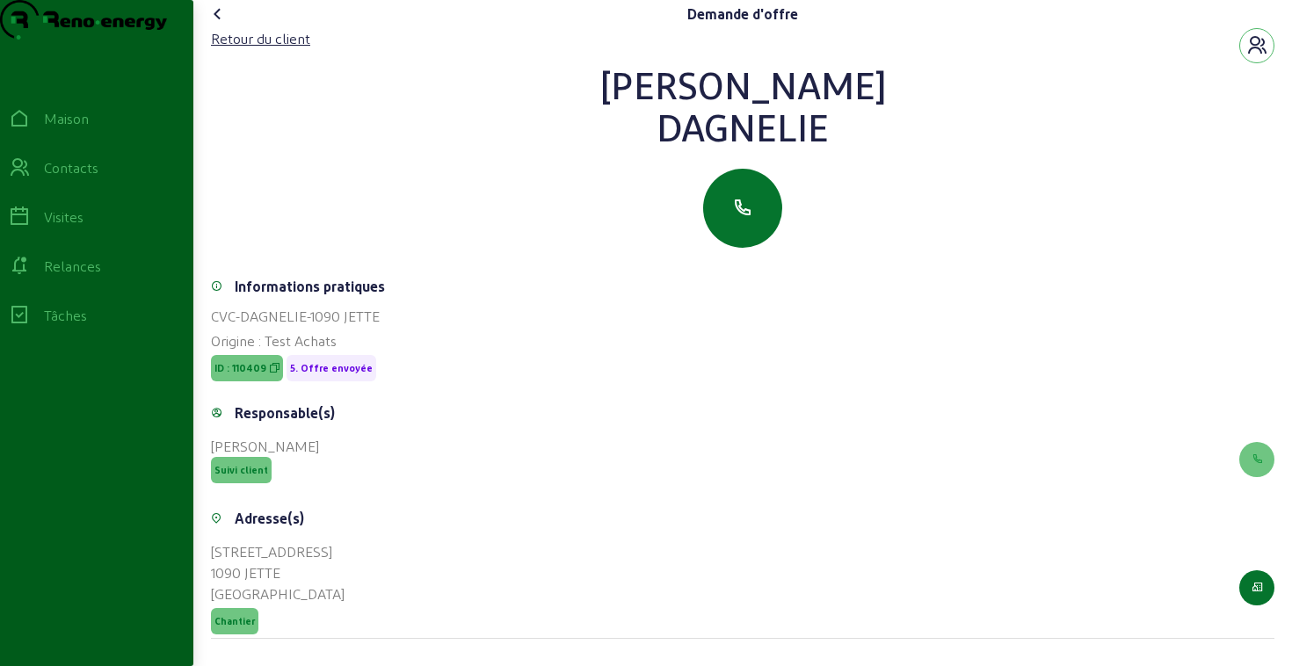
click at [219, 25] on icon at bounding box center [217, 14] width 21 height 21
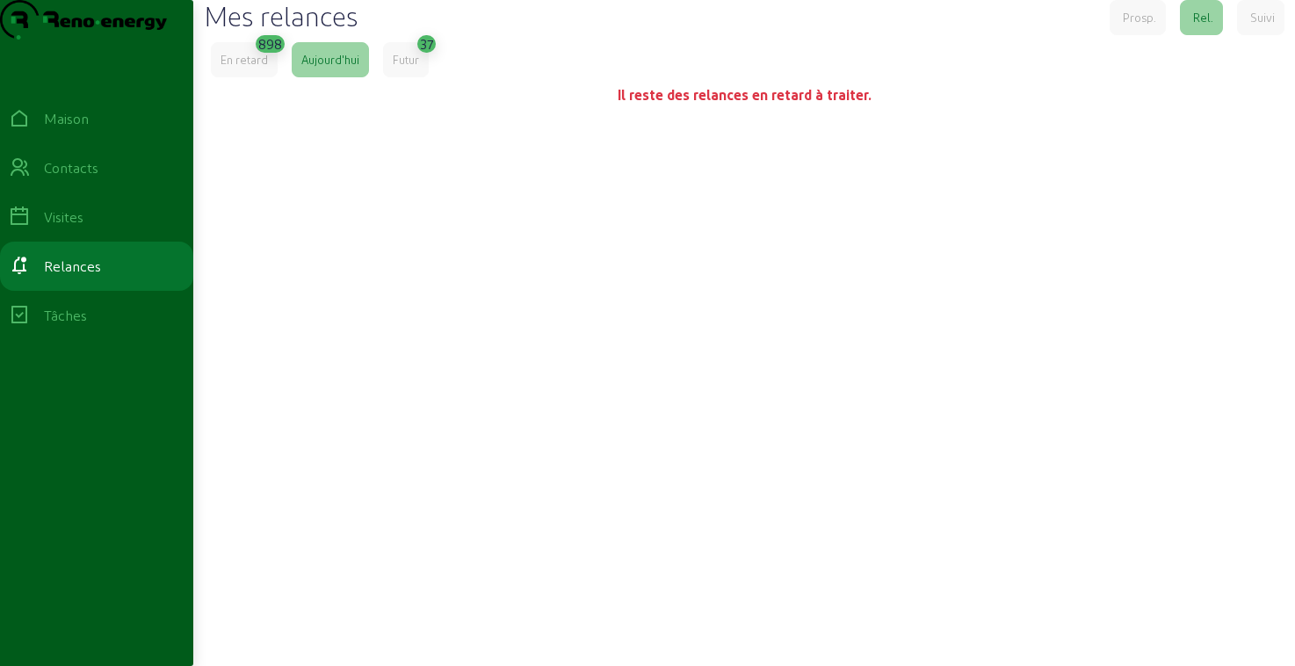
click at [416, 66] on font "Futur" at bounding box center [406, 59] width 26 height 13
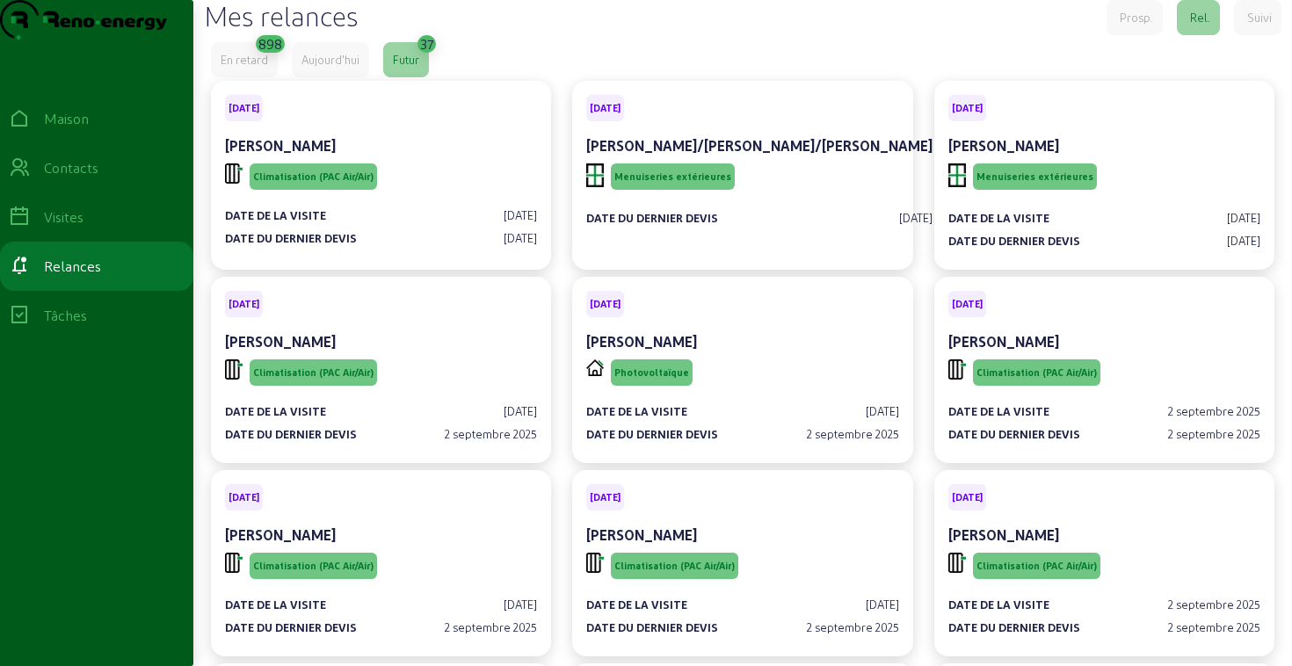
click at [619, 35] on div "Mes relances Prosp. Rel. Suivi" at bounding box center [742, 17] width 1077 height 35
